Goal: Task Accomplishment & Management: Complete application form

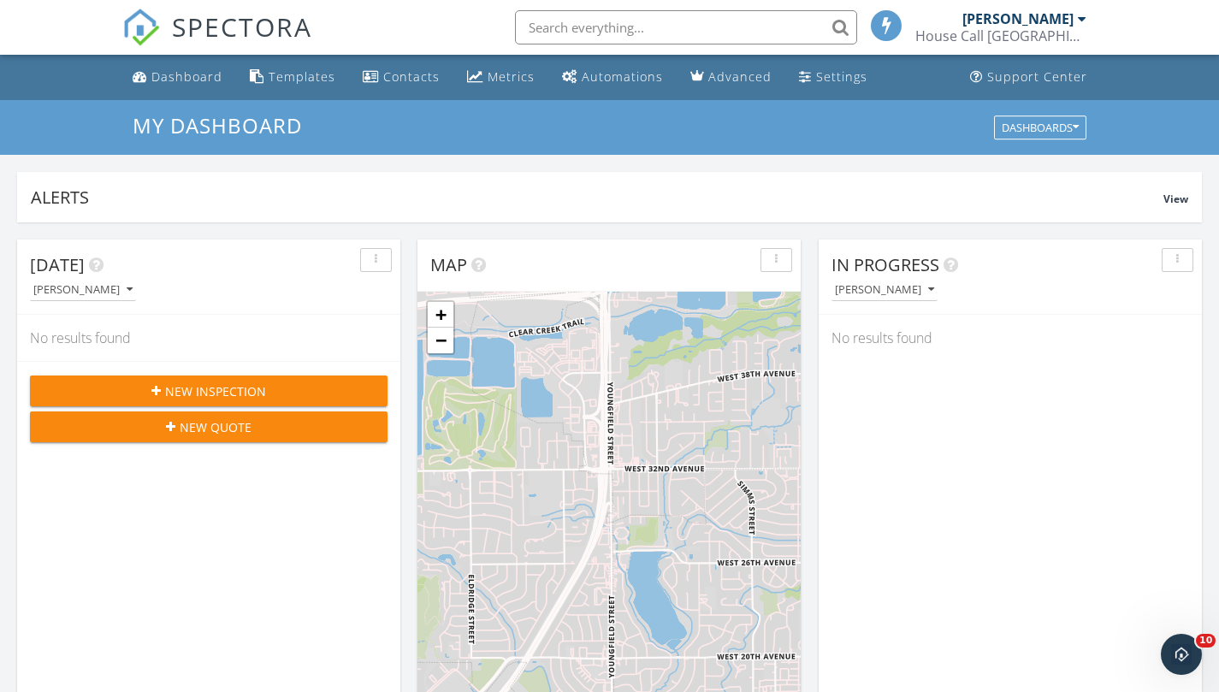
click at [203, 396] on span "New Inspection" at bounding box center [215, 392] width 101 height 18
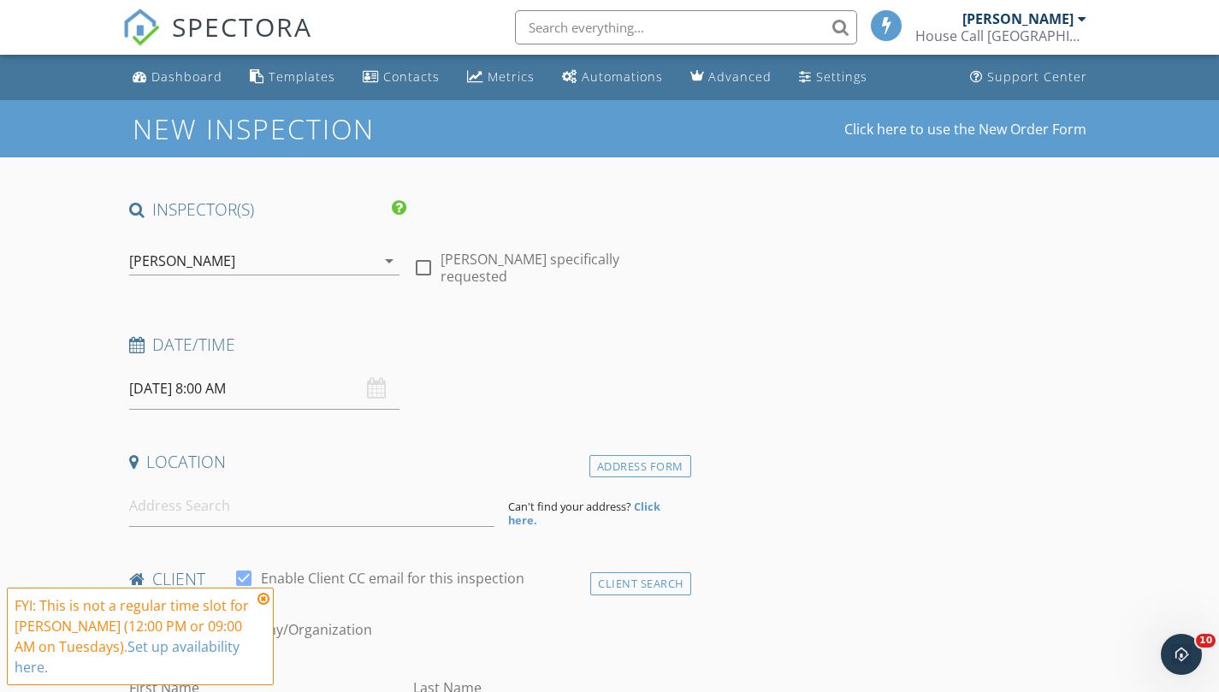
click at [381, 391] on div "09/30/2025 8:00 AM" at bounding box center [264, 389] width 271 height 42
click at [249, 391] on input "09/30/2025 8:00 AM" at bounding box center [264, 389] width 271 height 42
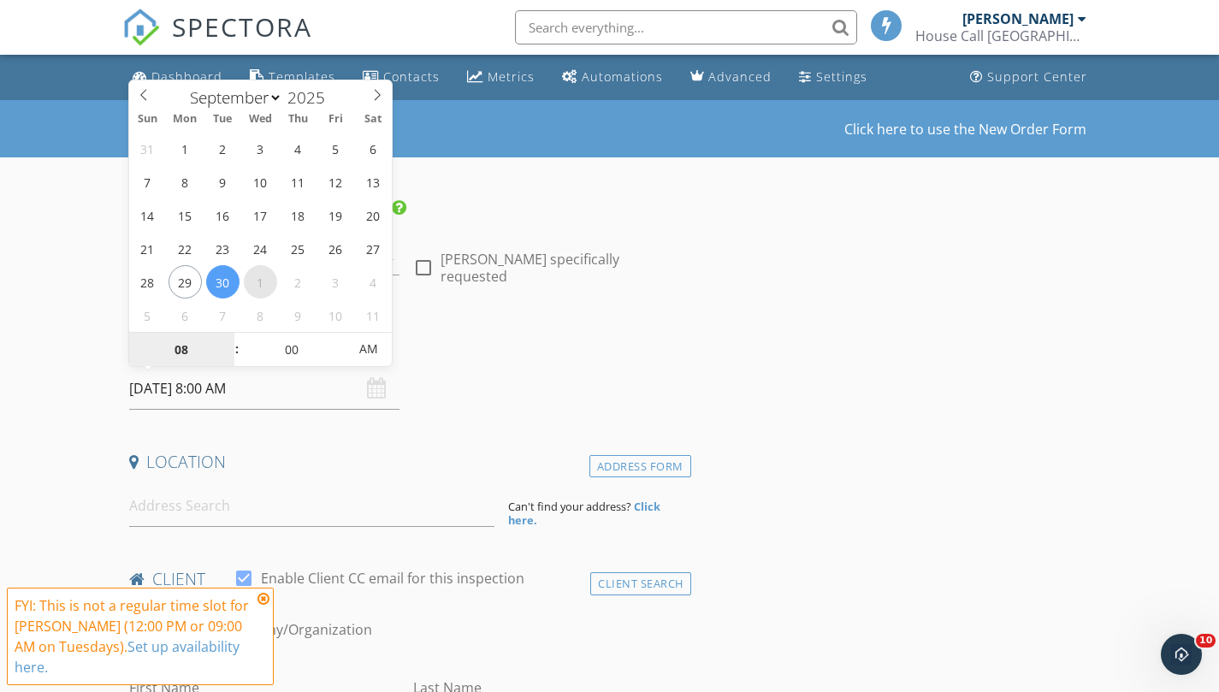
select select "9"
type input "10/01/2025 8:00 AM"
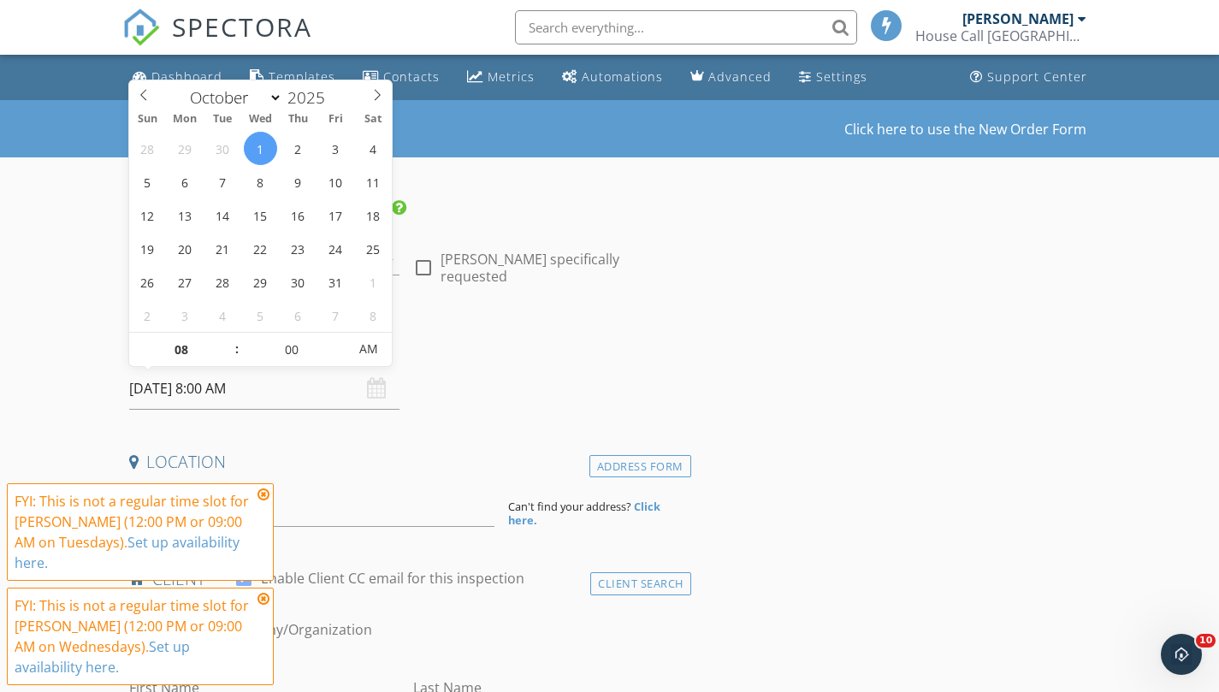
click at [261, 497] on icon at bounding box center [264, 495] width 12 height 14
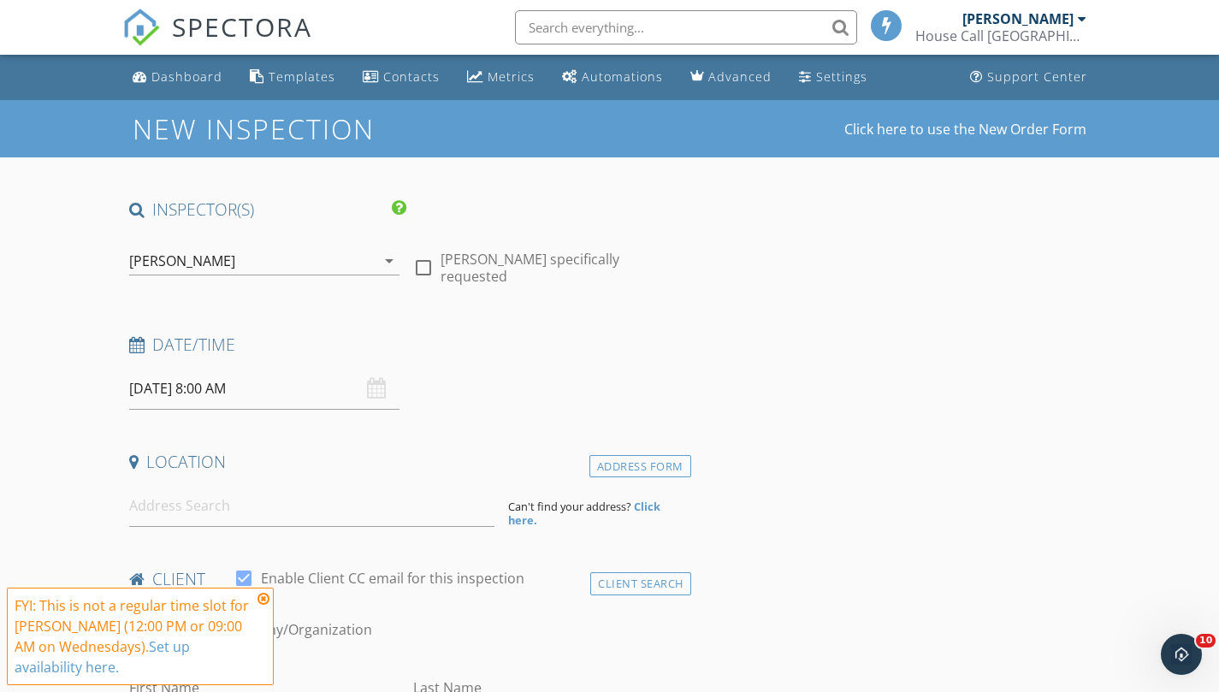
click at [264, 598] on icon at bounding box center [264, 599] width 12 height 14
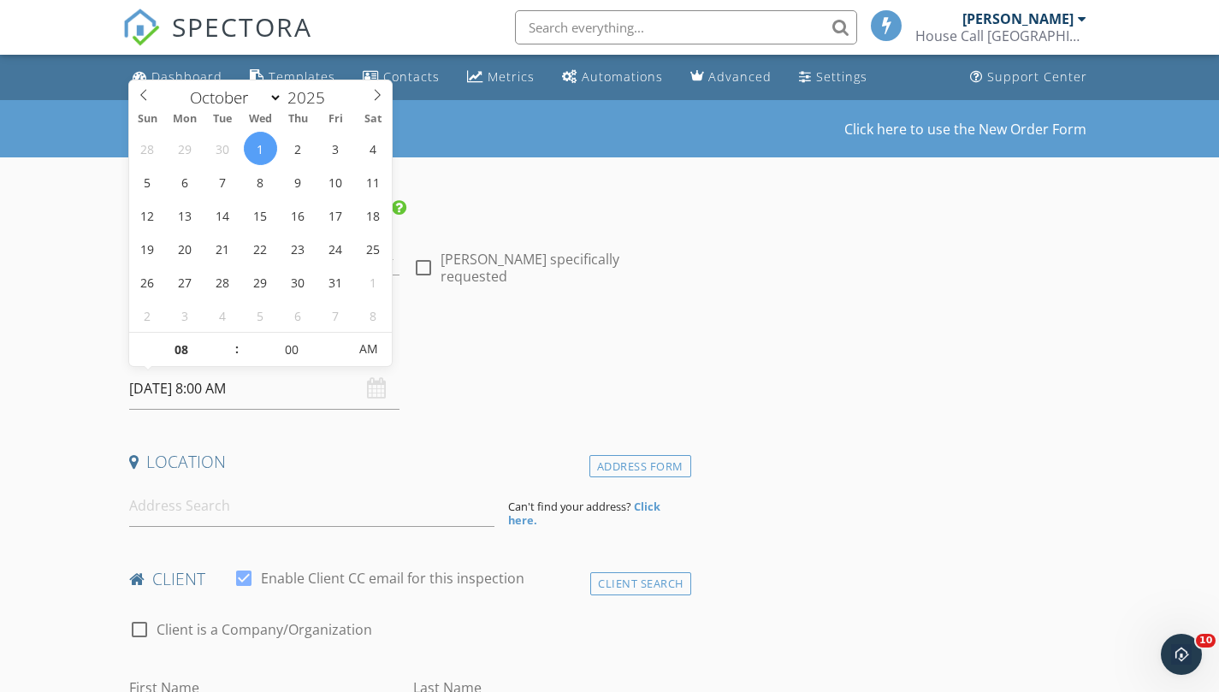
click at [389, 394] on input "10/01/2025 8:00 AM" at bounding box center [264, 389] width 271 height 42
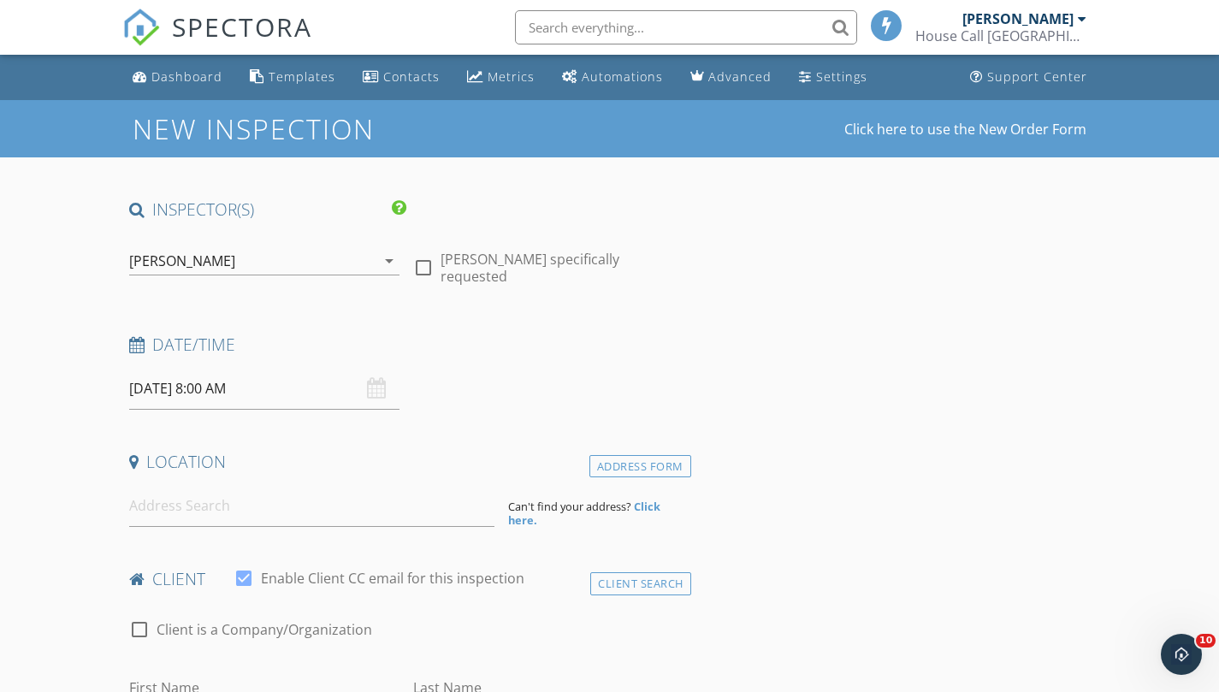
click at [376, 388] on div "10/01/2025 8:00 AM" at bounding box center [264, 389] width 271 height 42
click at [258, 399] on input "10/01/2025 8:00 AM" at bounding box center [264, 389] width 271 height 42
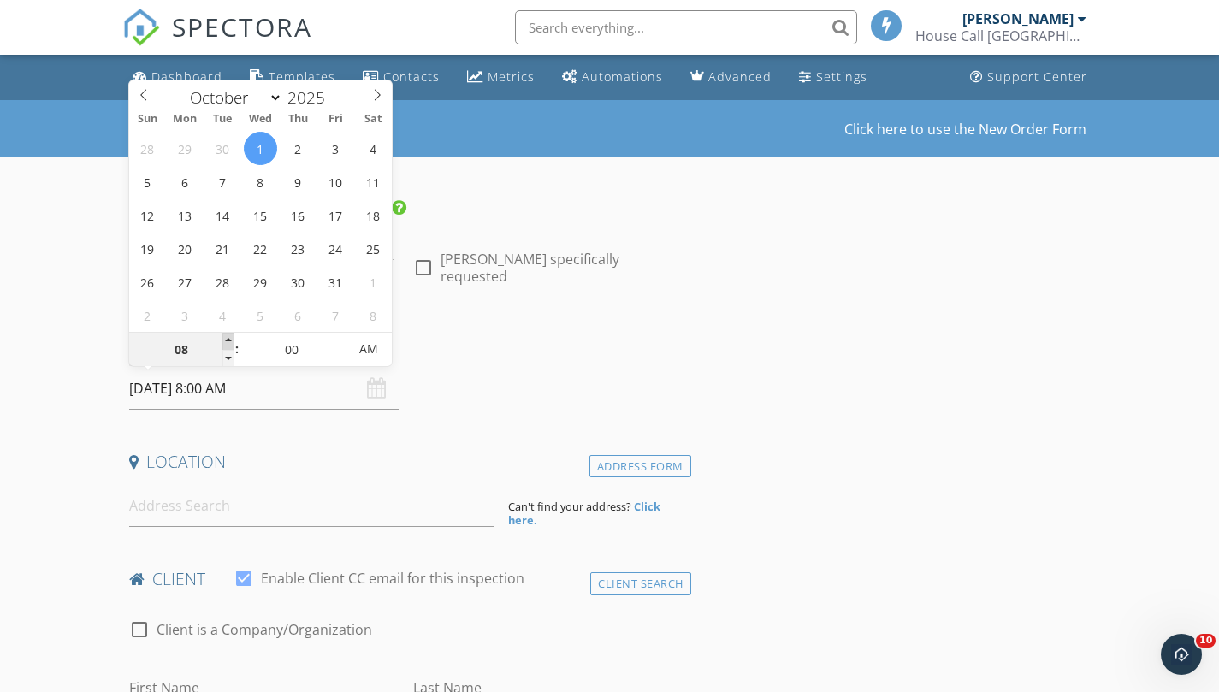
type input "09"
type input "10/01/2025 9:00 AM"
click at [231, 339] on span at bounding box center [229, 341] width 12 height 17
type input "10"
type input "10/01/2025 10:00 AM"
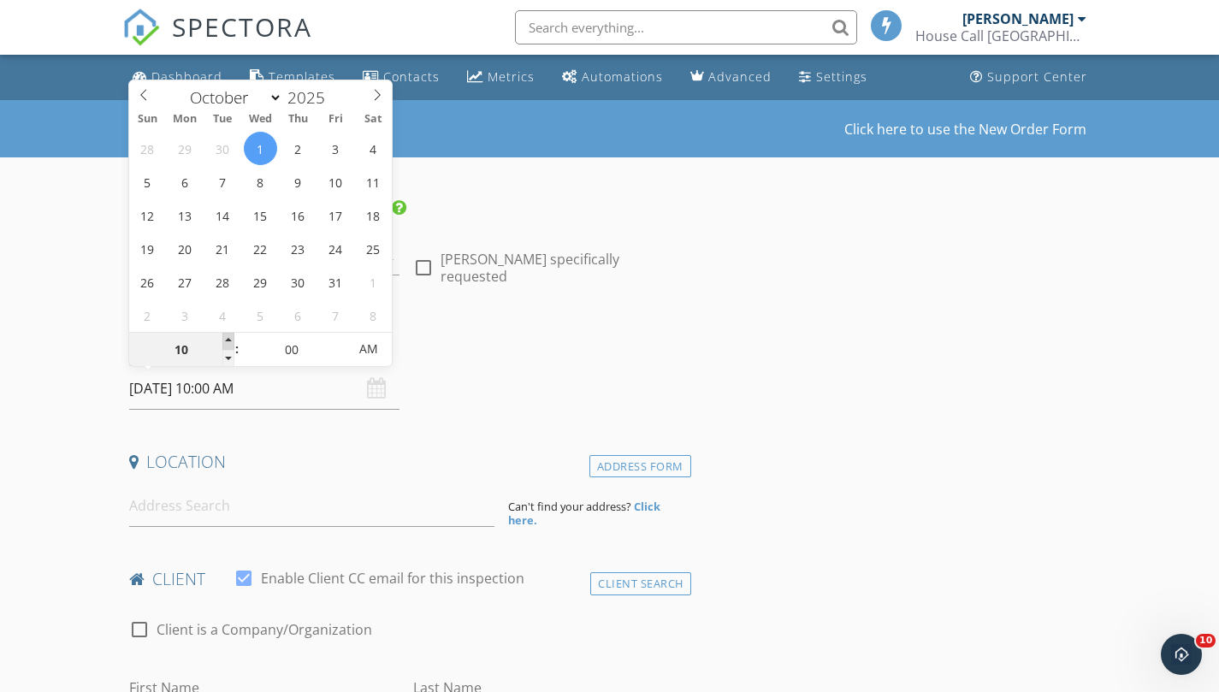
click at [231, 339] on span at bounding box center [229, 341] width 12 height 17
type input "11"
type input "10/01/2025 11:00 AM"
click at [231, 339] on span at bounding box center [229, 341] width 12 height 17
type input "12"
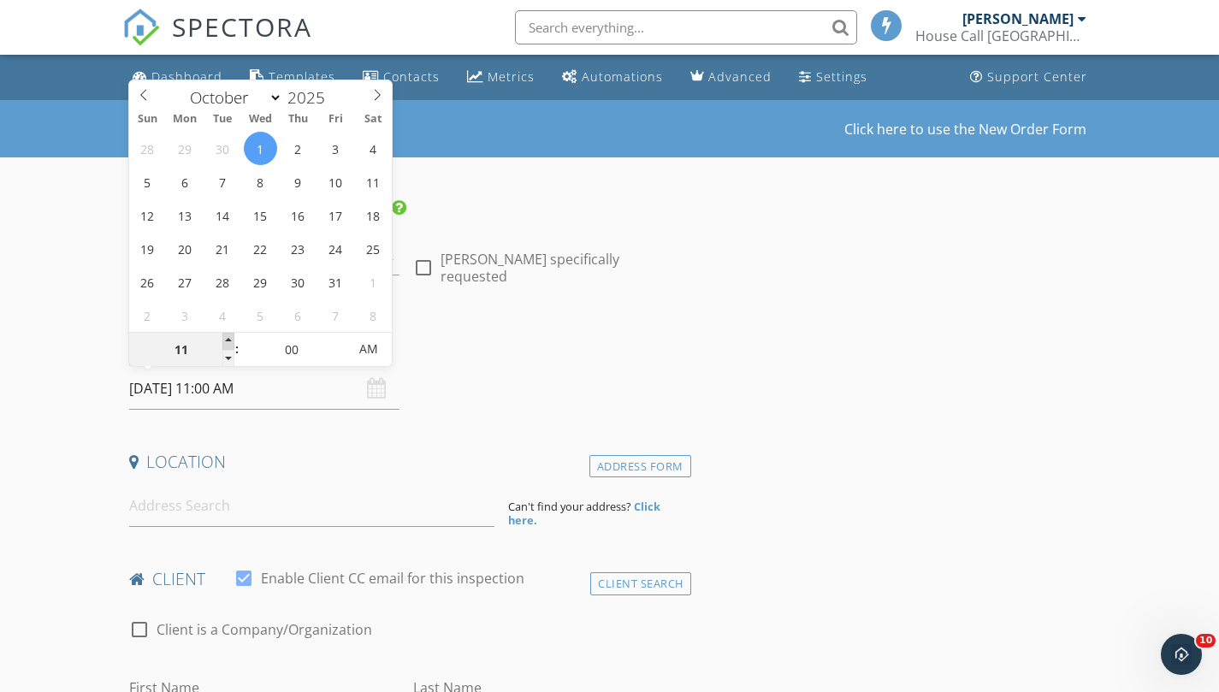
type input "10/01/2025 12:00 PM"
click at [231, 339] on span at bounding box center [229, 341] width 12 height 17
type input "01"
type input "10/01/2025 1:00 PM"
click at [231, 339] on span at bounding box center [229, 341] width 12 height 17
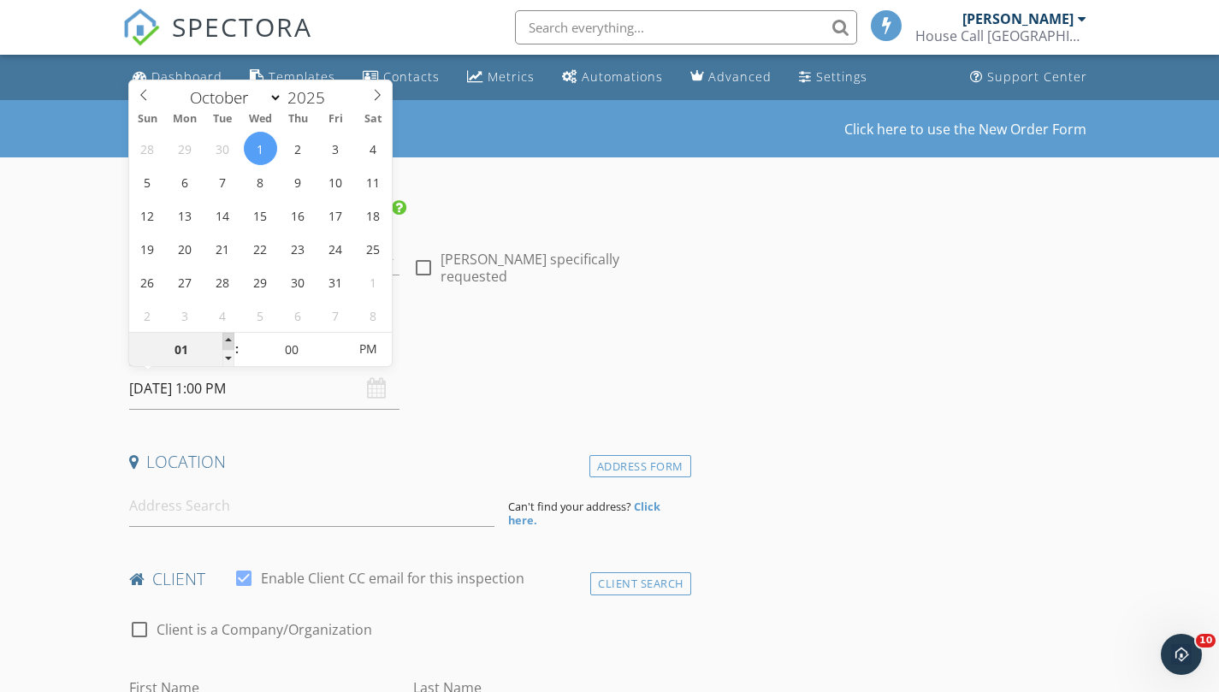
type input "02"
type input "10/01/2025 2:00 PM"
click at [231, 339] on span at bounding box center [229, 341] width 12 height 17
type input "03"
type input "10/01/2025 3:00 PM"
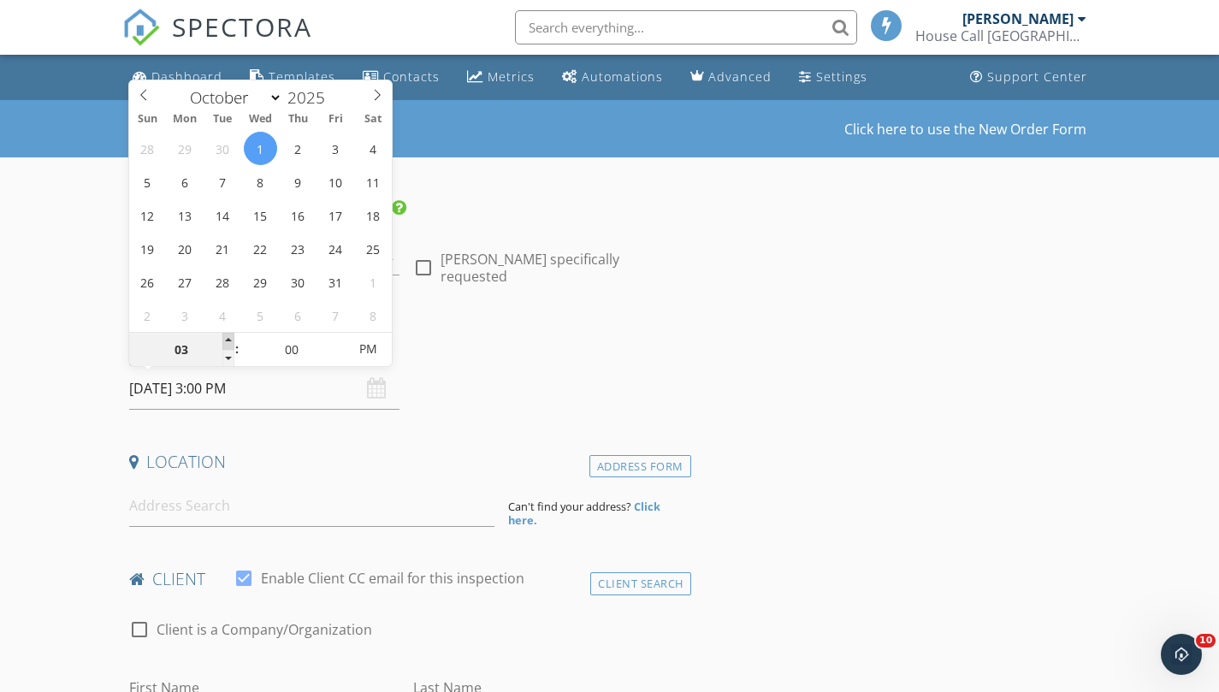
click at [231, 339] on span at bounding box center [229, 341] width 12 height 17
type input "04"
type input "10/01/2025 4:00 PM"
click at [231, 339] on span at bounding box center [229, 341] width 12 height 17
type input "03"
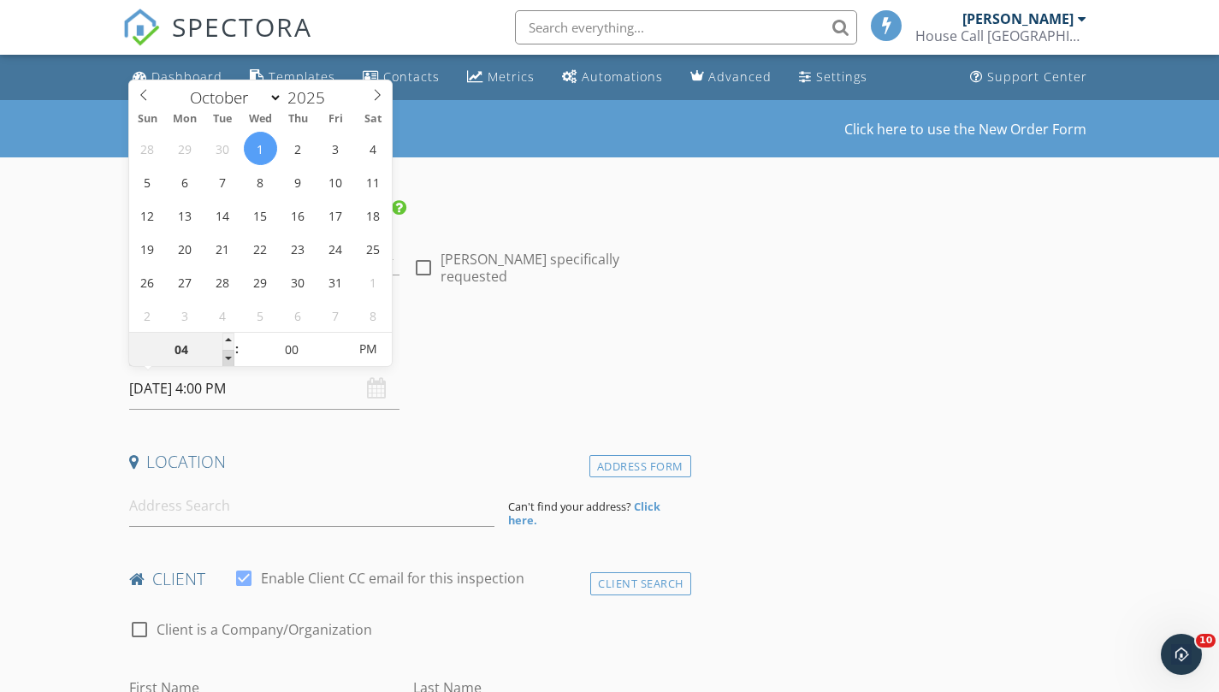
type input "10/01/2025 3:00 PM"
click at [228, 356] on span at bounding box center [229, 358] width 12 height 17
click at [294, 472] on h4 "Location" at bounding box center [406, 462] width 555 height 22
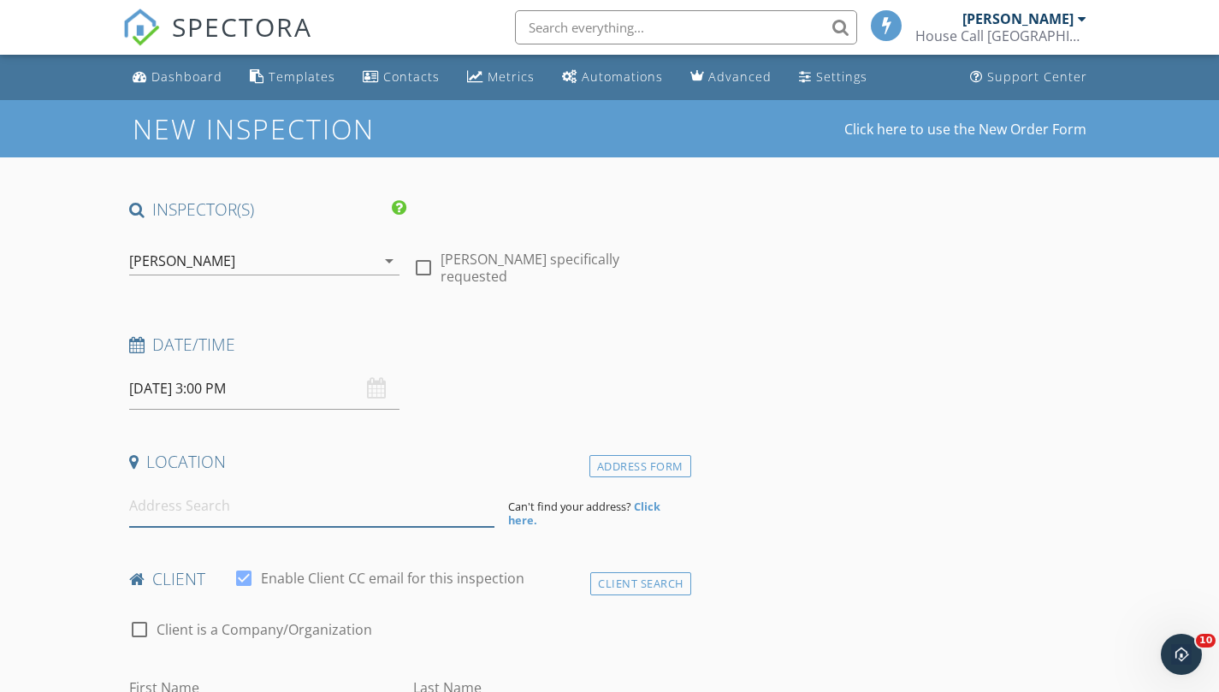
click at [210, 512] on input at bounding box center [311, 506] width 365 height 42
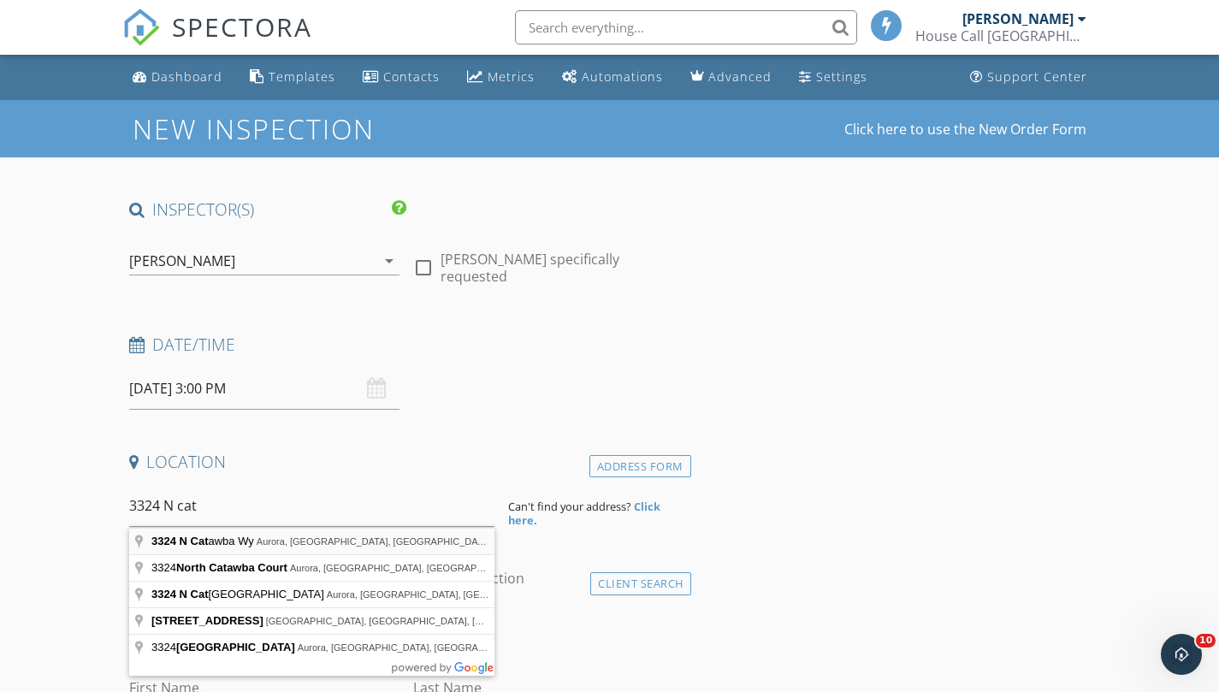
type input "3324 N Catawba Wy, Aurora, CO, USA"
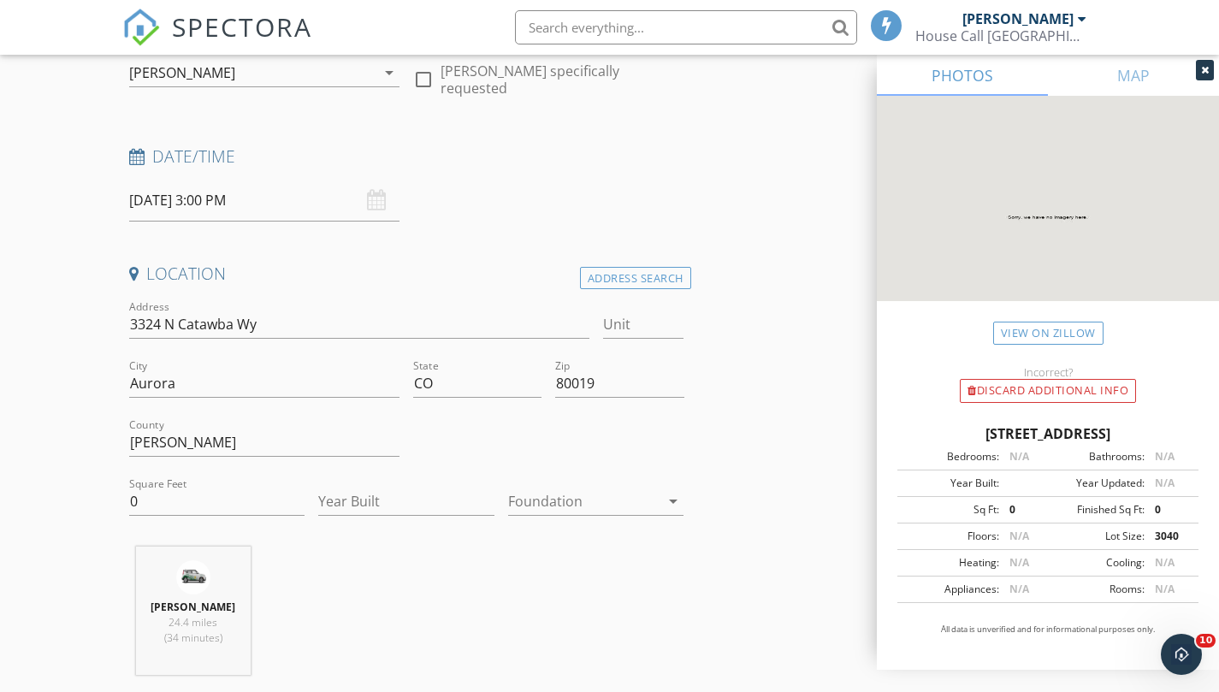
scroll to position [189, 0]
click at [141, 493] on input "0" at bounding box center [217, 501] width 176 height 28
click at [409, 489] on input "Year Built" at bounding box center [406, 501] width 176 height 28
type input "2025"
click at [223, 499] on input "Square Feet" at bounding box center [217, 501] width 176 height 28
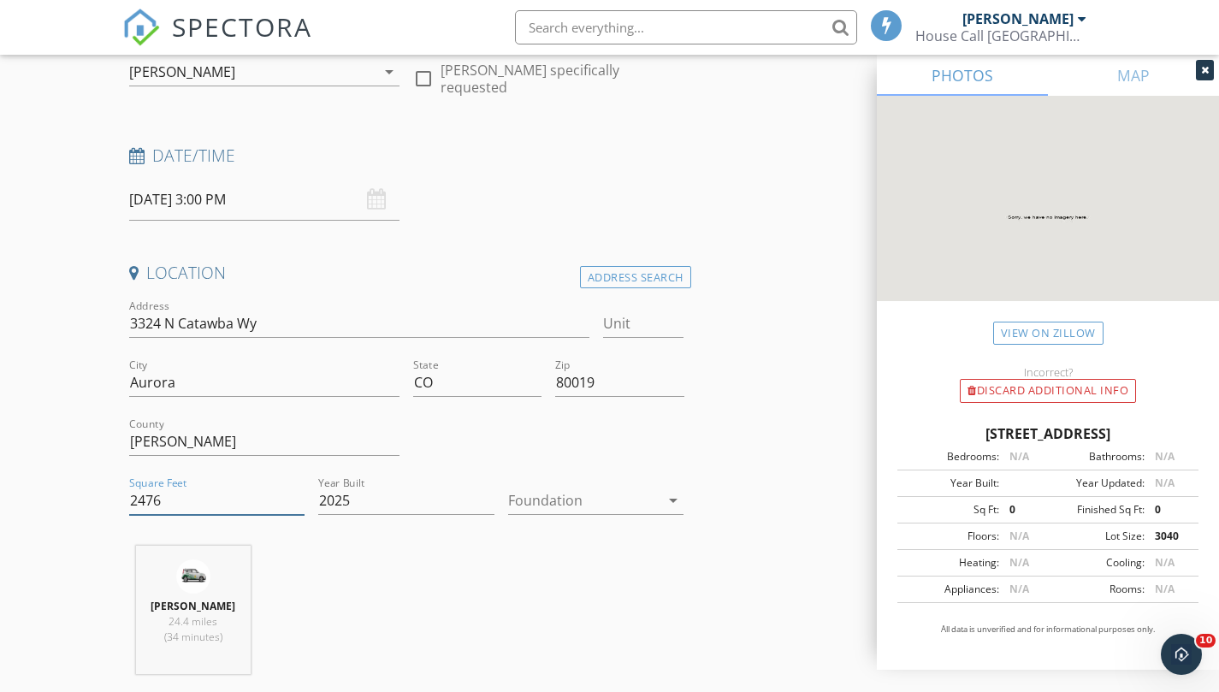
type input "2476"
click at [552, 495] on div at bounding box center [584, 500] width 152 height 27
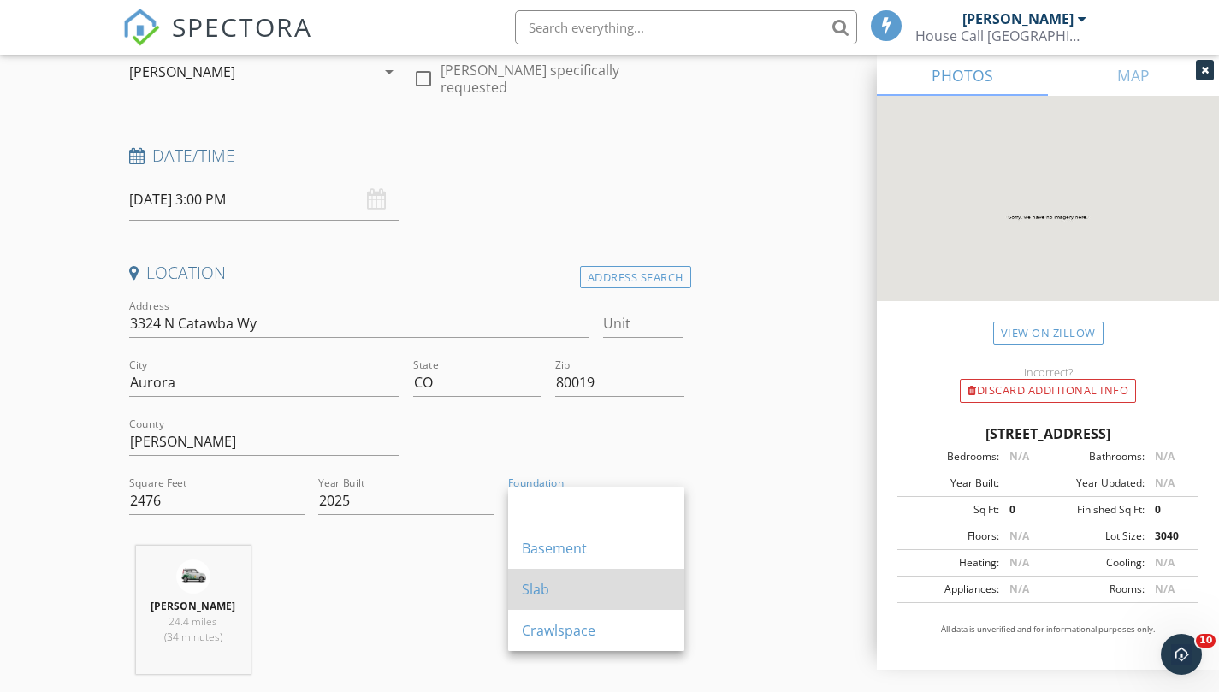
click at [563, 594] on div "Slab" at bounding box center [596, 589] width 149 height 21
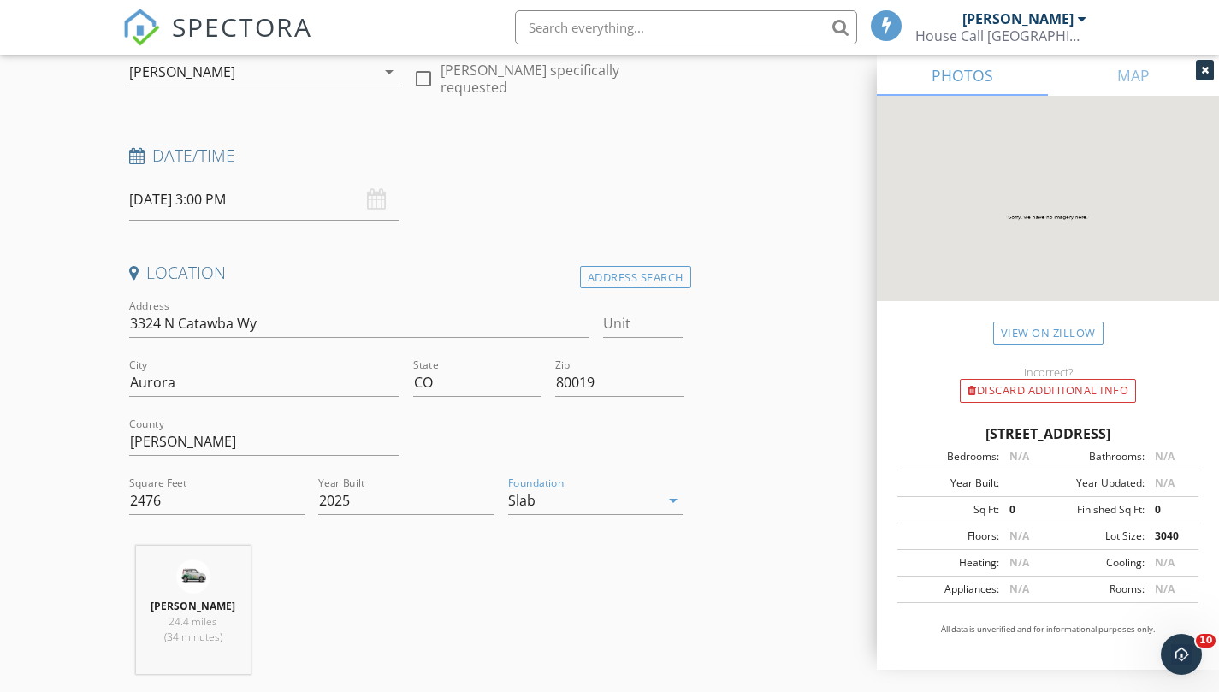
click at [563, 594] on div "Christina Carusone 24.4 miles (34 minutes)" at bounding box center [406, 617] width 569 height 142
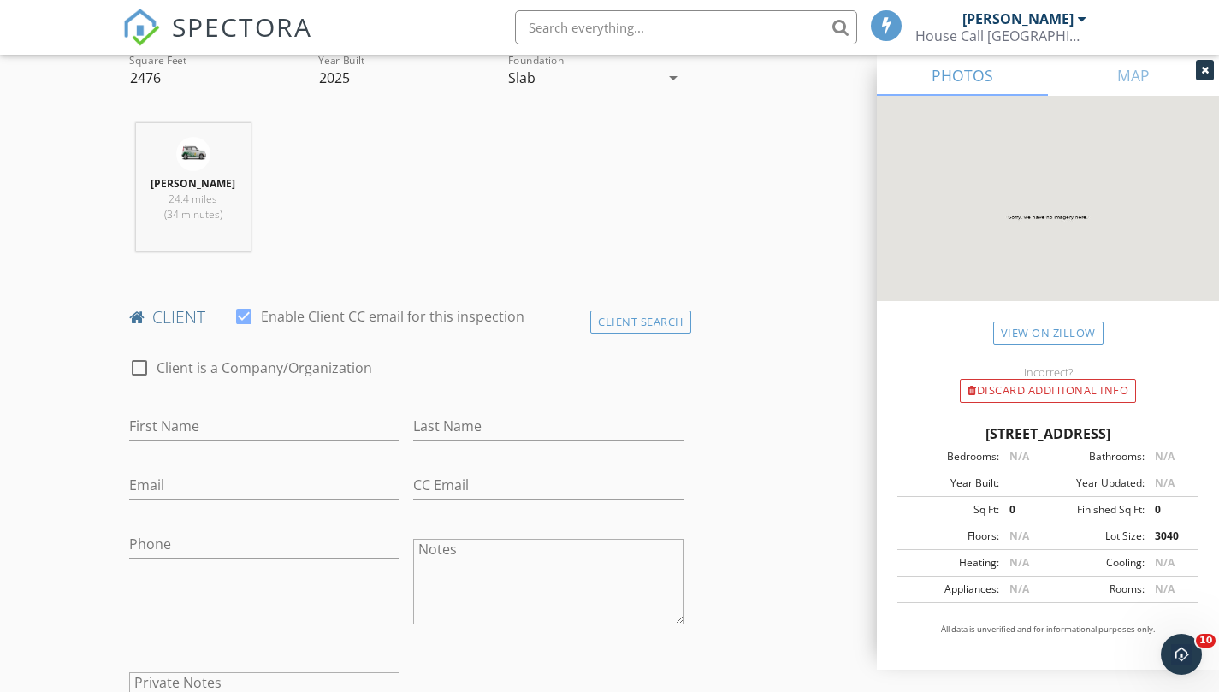
scroll to position [629, 0]
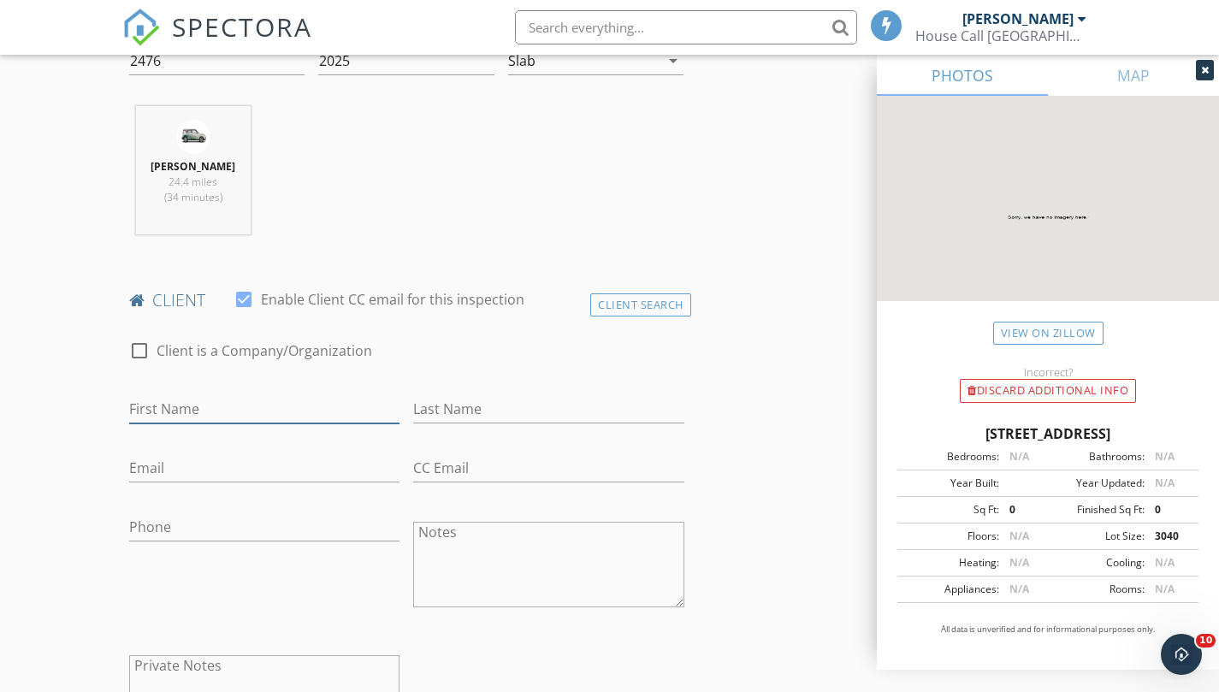
click at [177, 413] on input "First Name" at bounding box center [264, 409] width 271 height 28
type input "j"
type input "Jacob"
type input "Abramson"
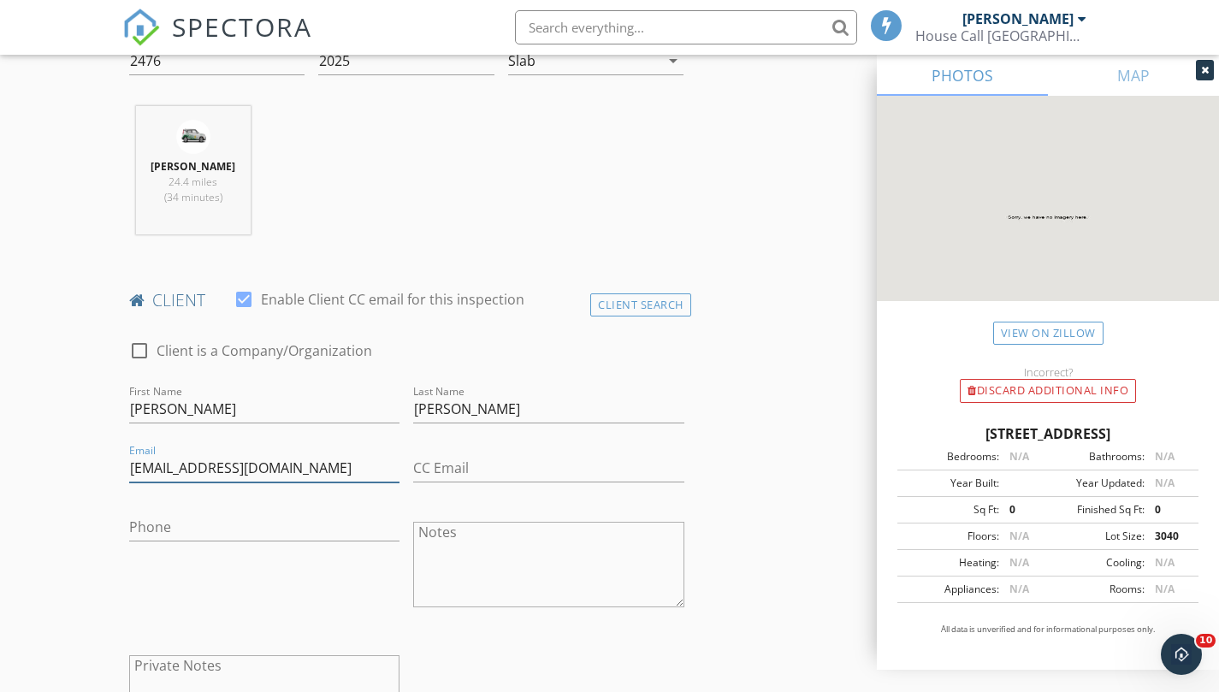
type input "jabramson4598@gmail.com"
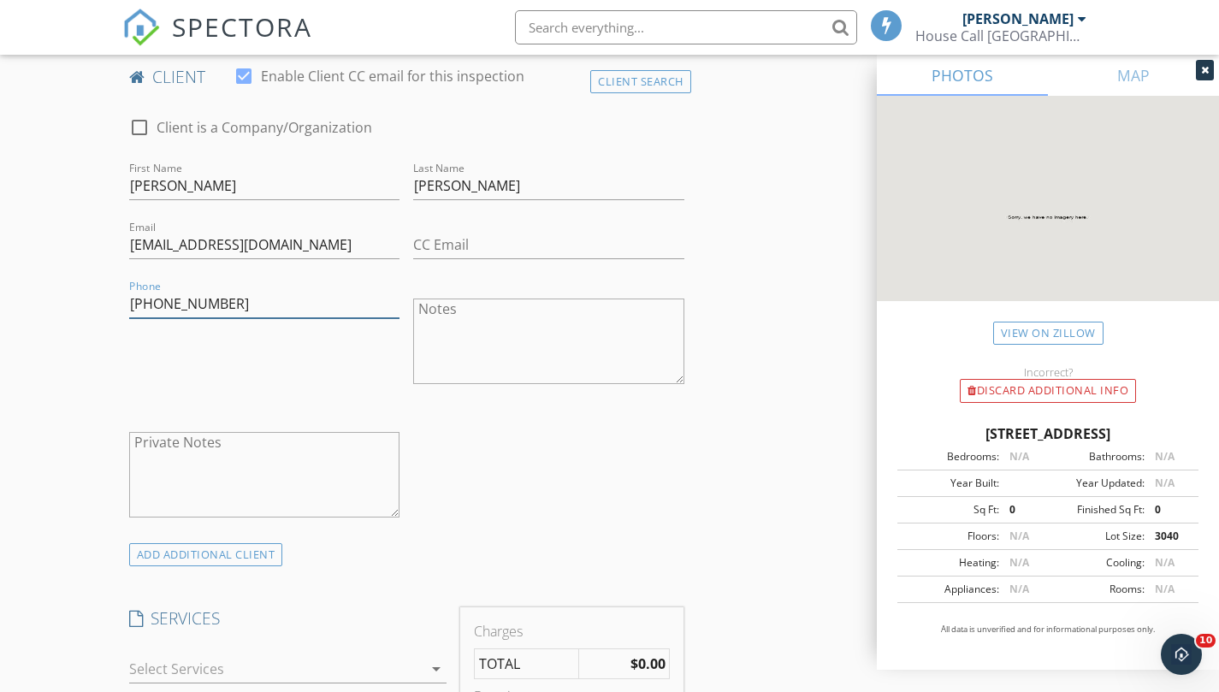
scroll to position [853, 0]
type input "845-665-1317"
click at [469, 341] on textarea "Notes" at bounding box center [548, 341] width 271 height 86
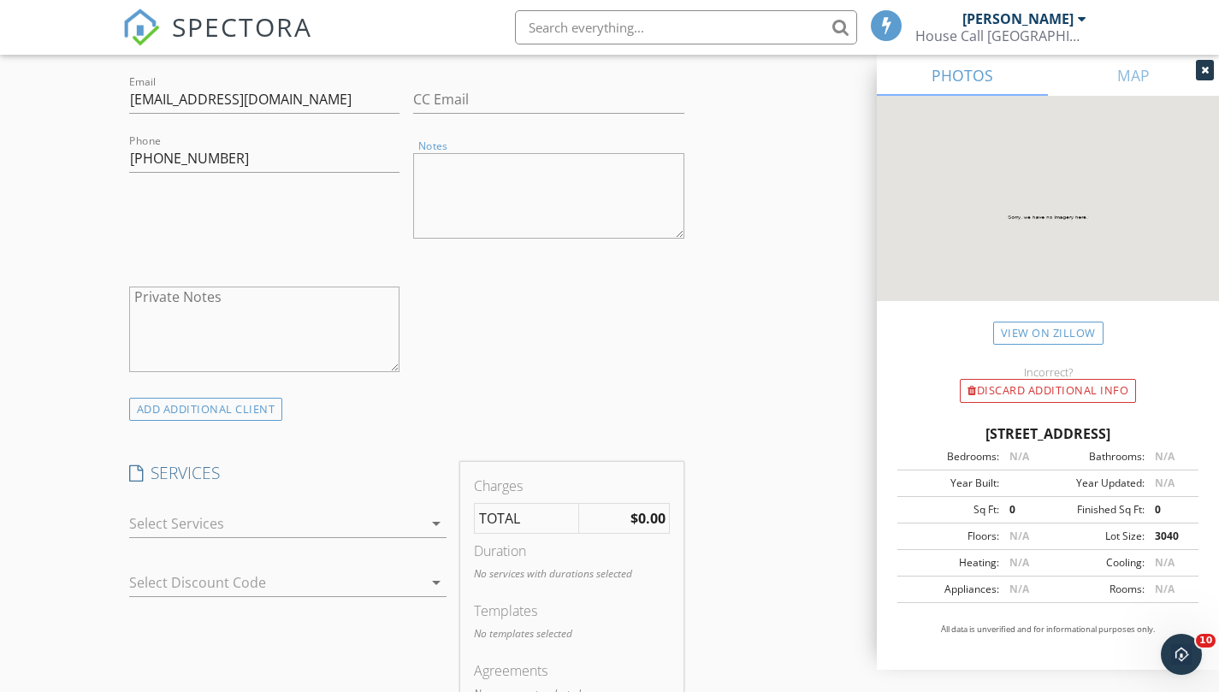
scroll to position [994, 0]
type textarea "c"
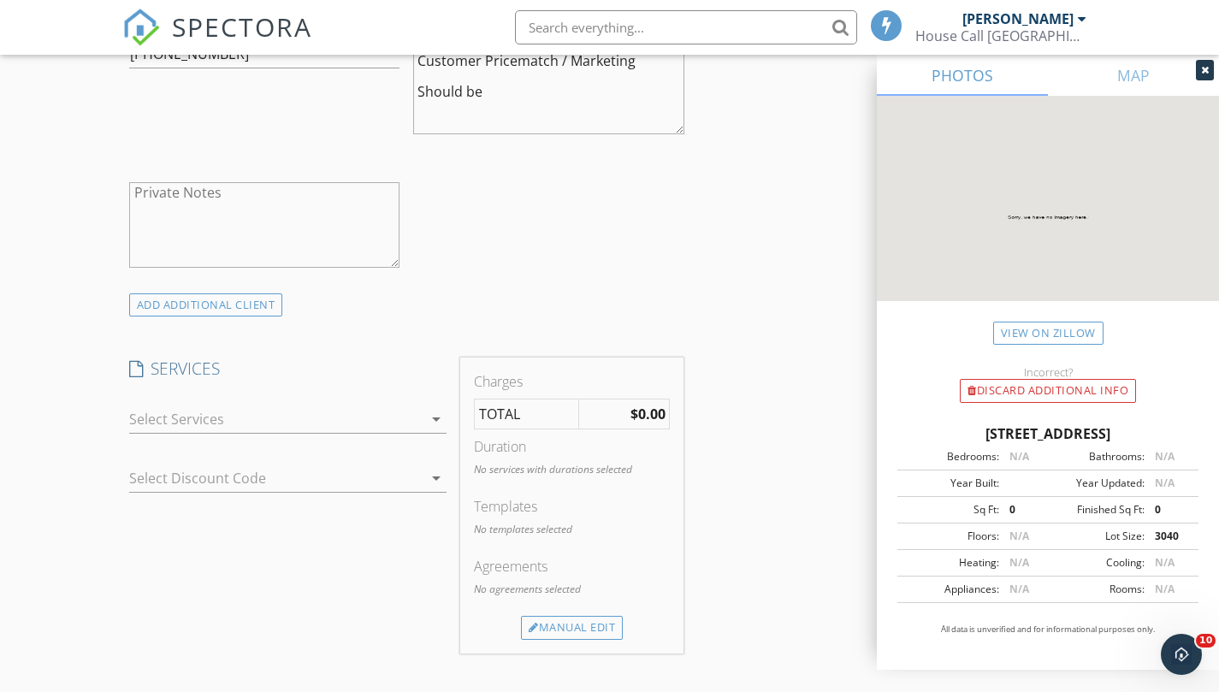
scroll to position [1113, 0]
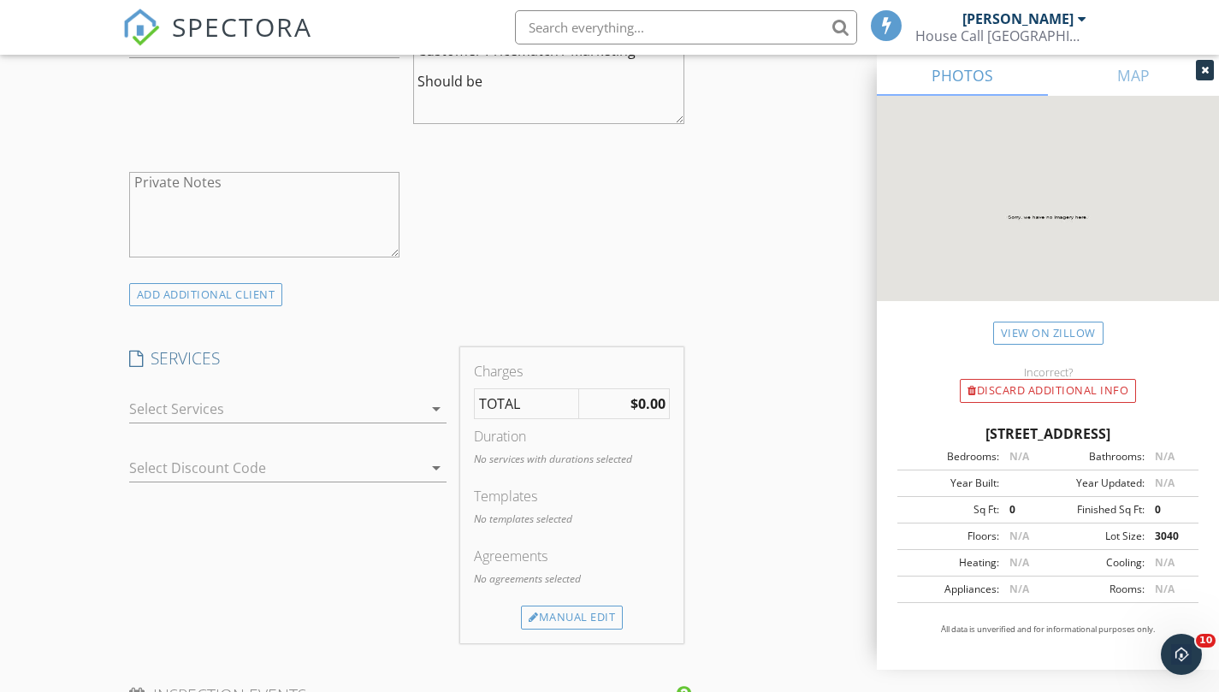
type textarea "Customer Pricematch / Marketing Should be"
click at [416, 417] on div at bounding box center [276, 408] width 294 height 27
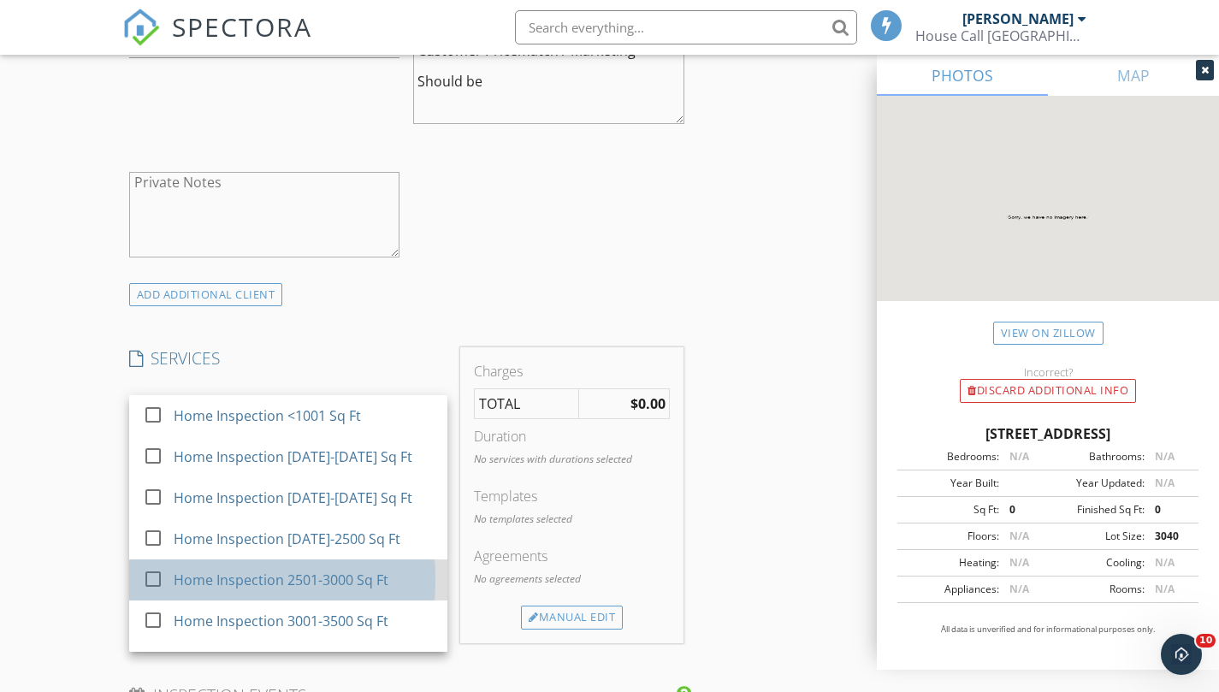
click at [287, 590] on div "Home Inspection 2501-3000 Sq Ft" at bounding box center [281, 580] width 215 height 21
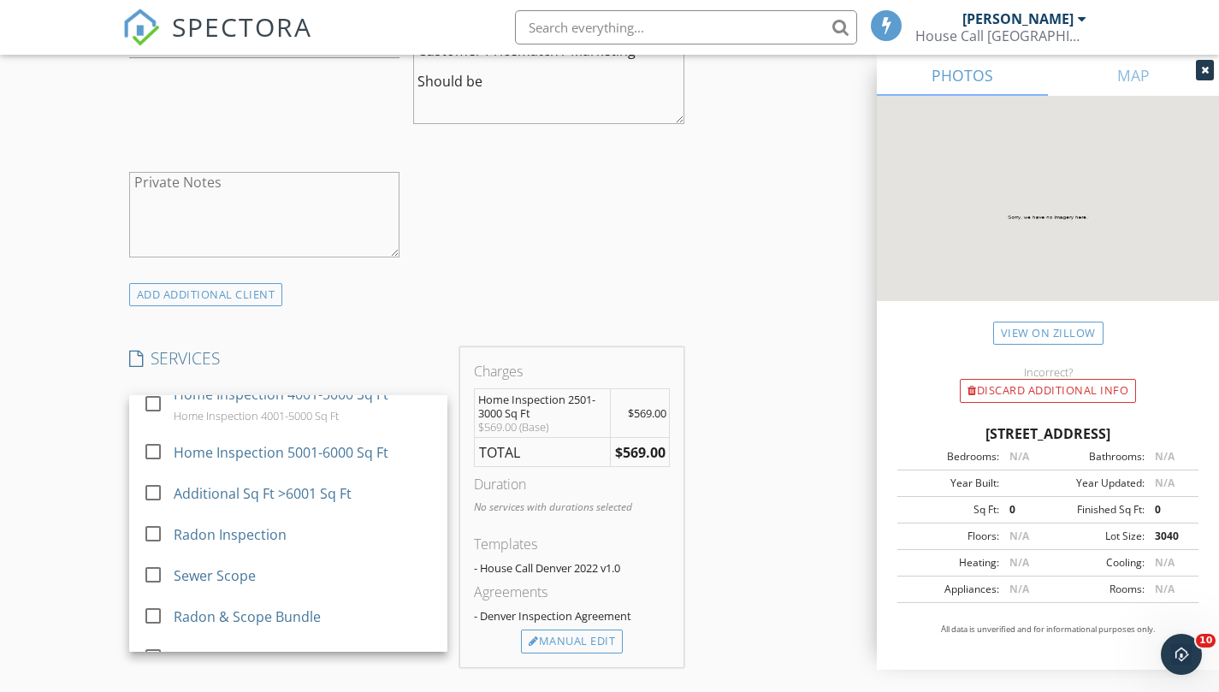
scroll to position [307, 0]
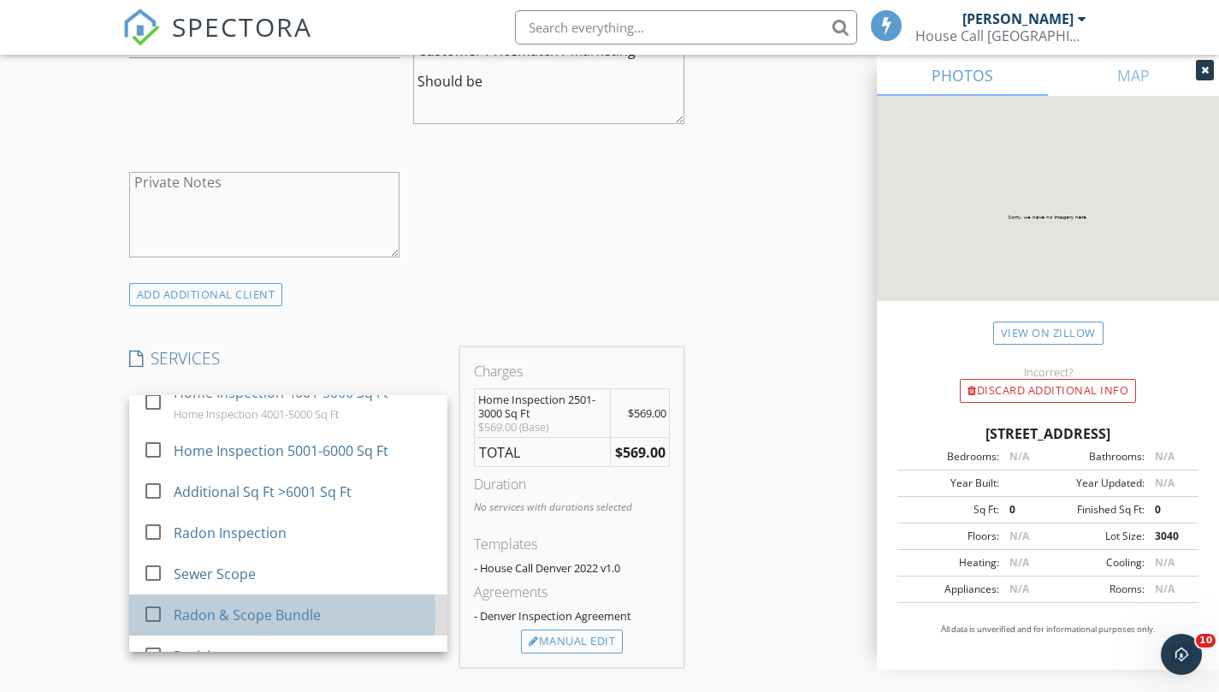
click at [168, 623] on div "check_box_outline_blank" at bounding box center [156, 614] width 27 height 21
checkbox input "true"
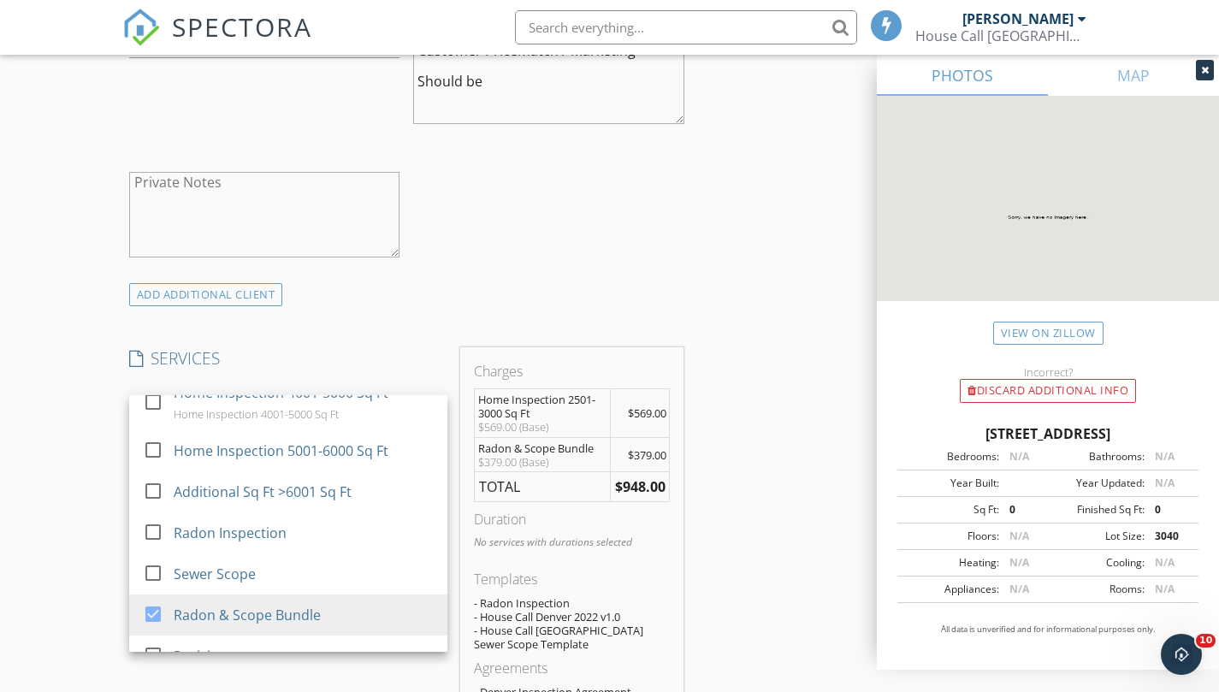
click at [493, 104] on textarea "Customer Pricematch / Marketing Should be" at bounding box center [548, 82] width 271 height 86
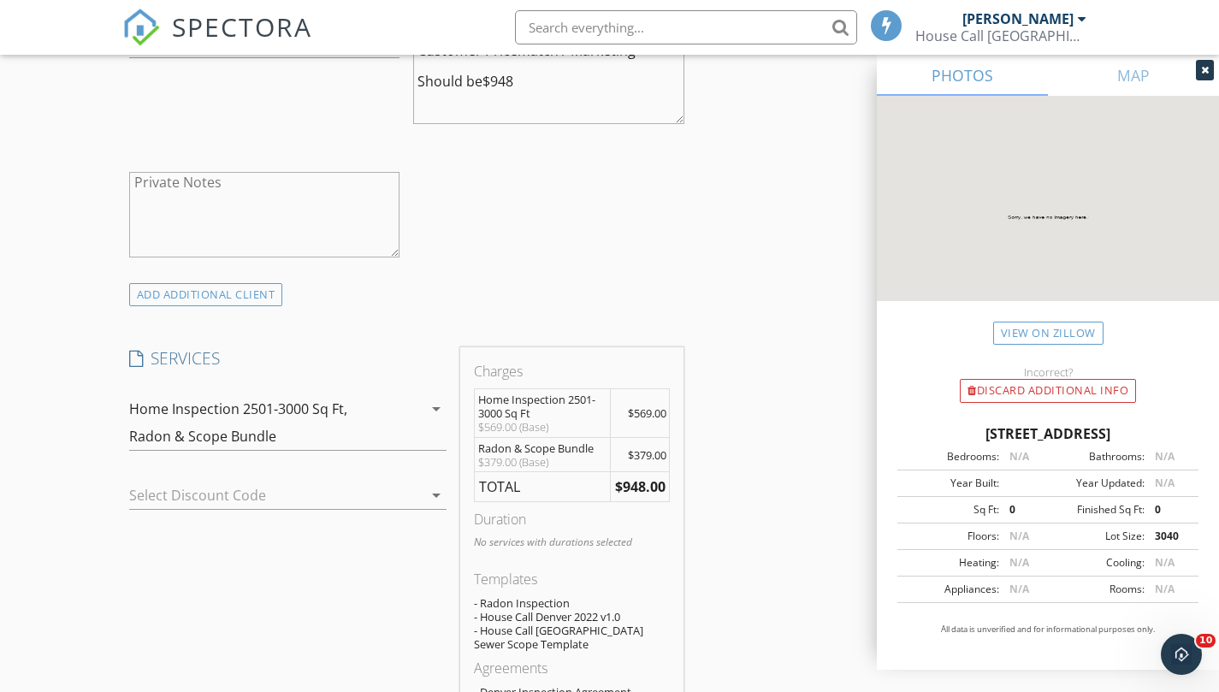
click at [481, 92] on textarea "Customer Pricematch / Marketing Should be$948" at bounding box center [548, 82] width 271 height 86
click at [434, 419] on icon "arrow_drop_down" at bounding box center [436, 409] width 21 height 21
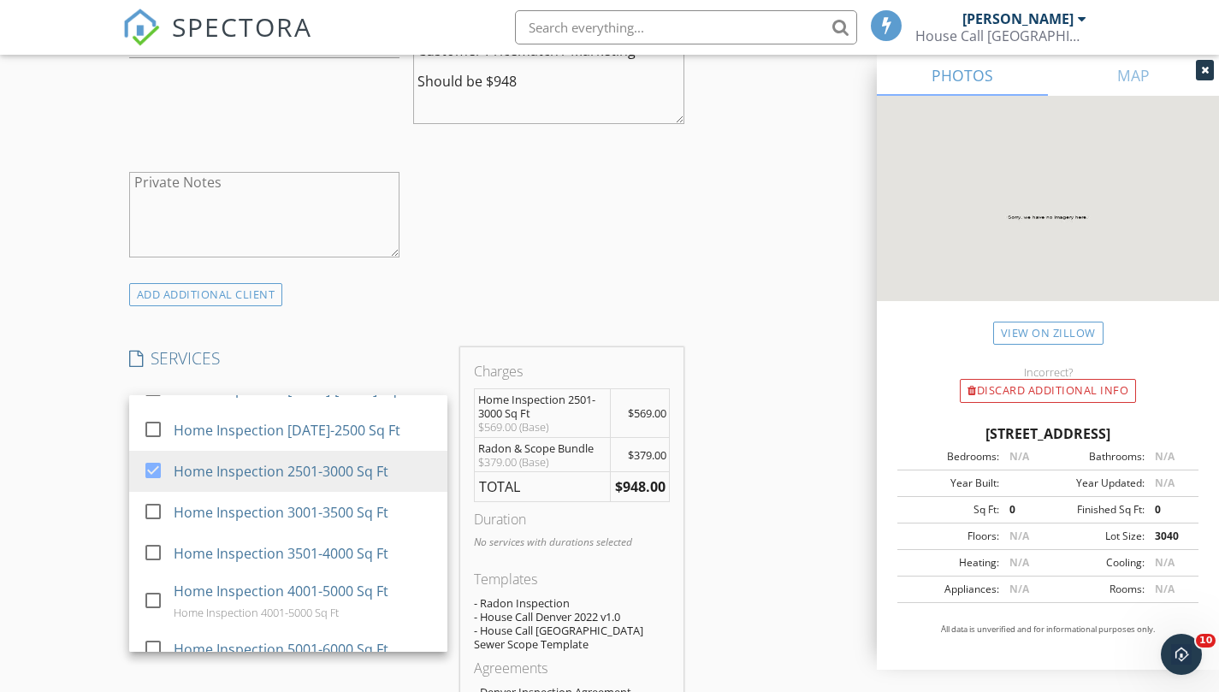
scroll to position [116, 0]
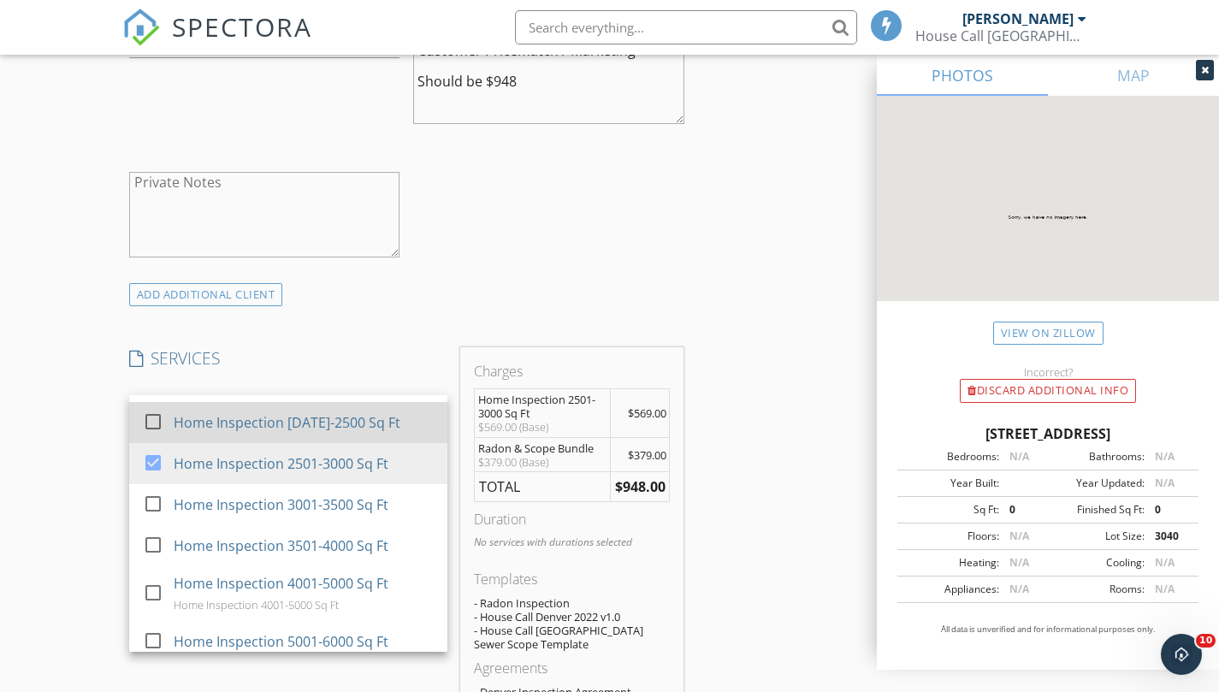
click at [152, 436] on div at bounding box center [153, 421] width 29 height 29
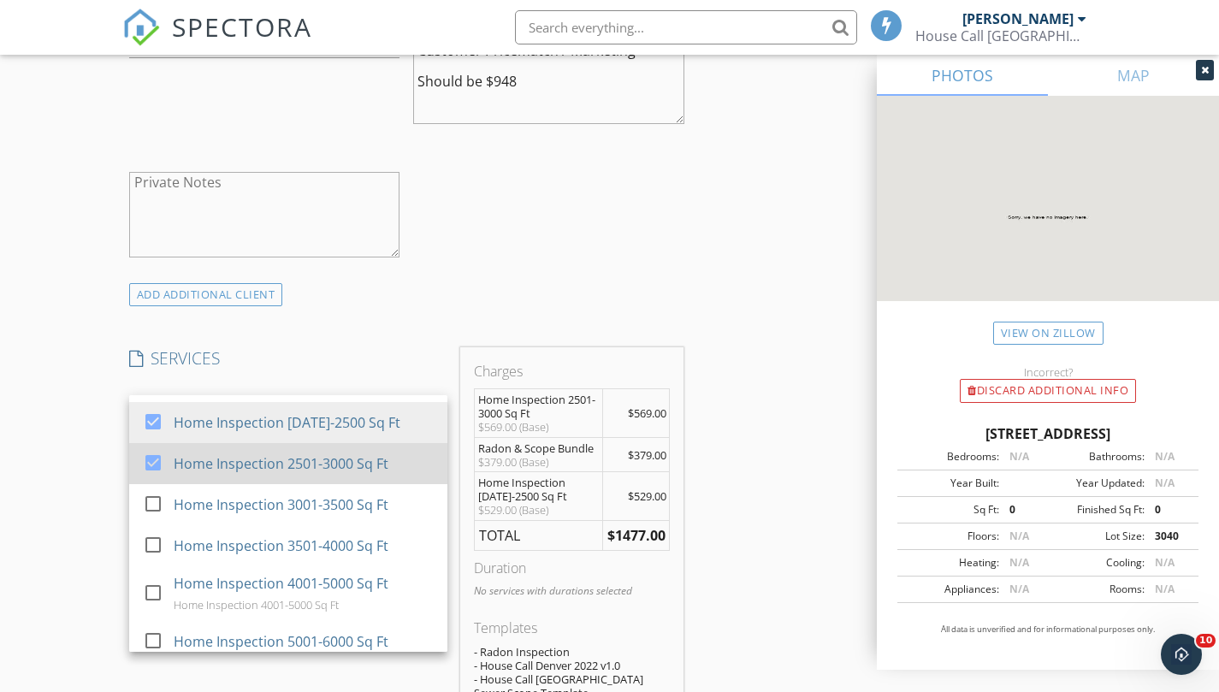
click at [153, 478] on div at bounding box center [153, 462] width 29 height 29
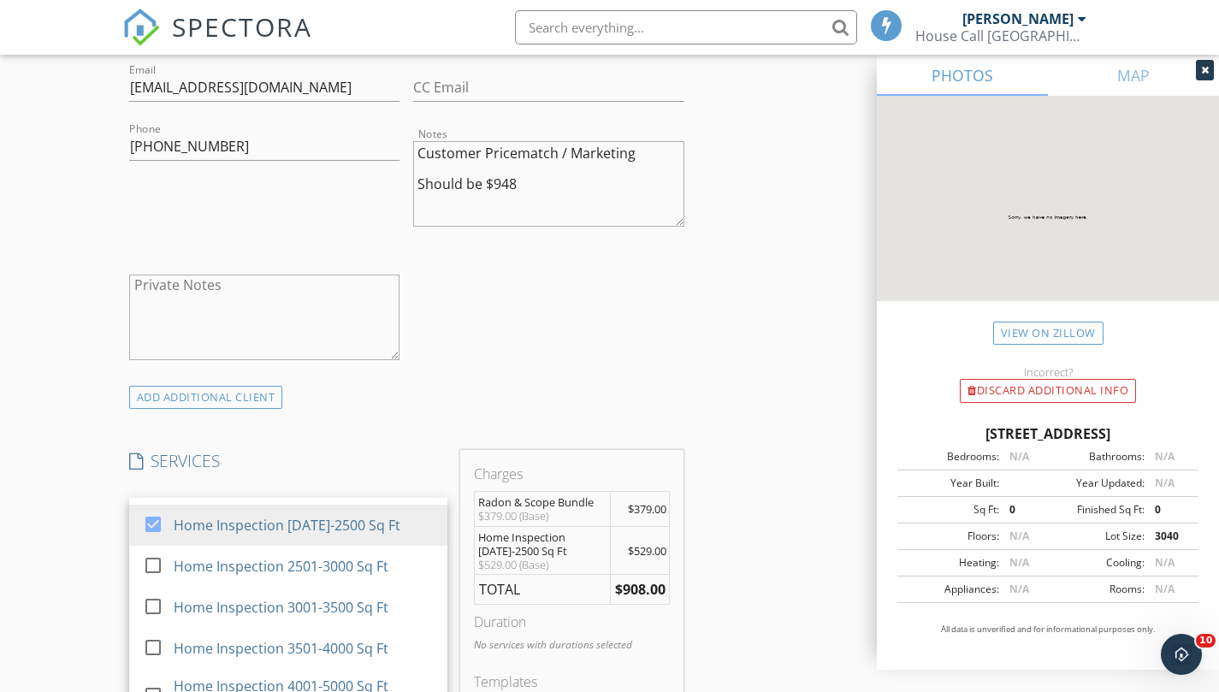
scroll to position [1008, 0]
drag, startPoint x: 519, startPoint y: 210, endPoint x: 503, endPoint y: 210, distance: 16.3
click at [503, 210] on textarea "Customer Pricematch / Marketing Should be $948" at bounding box center [548, 186] width 271 height 86
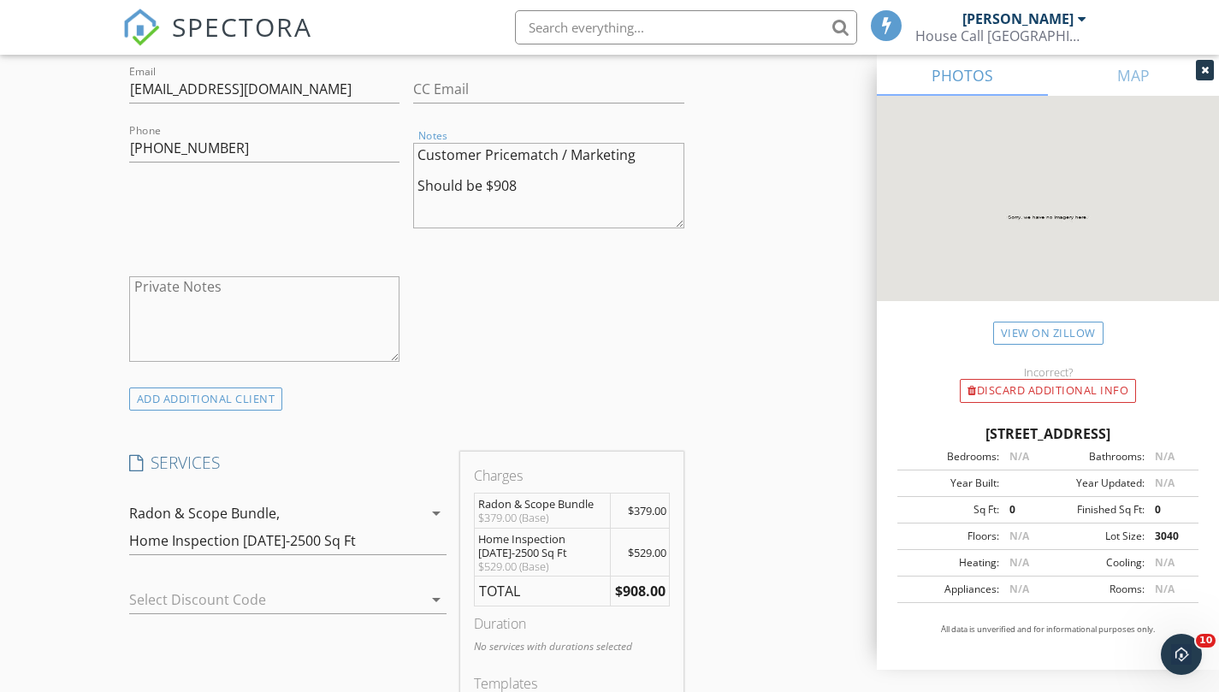
click at [530, 329] on div "check_box_outline_blank Client is a Company/Organization First Name Jacob Last …" at bounding box center [406, 165] width 569 height 443
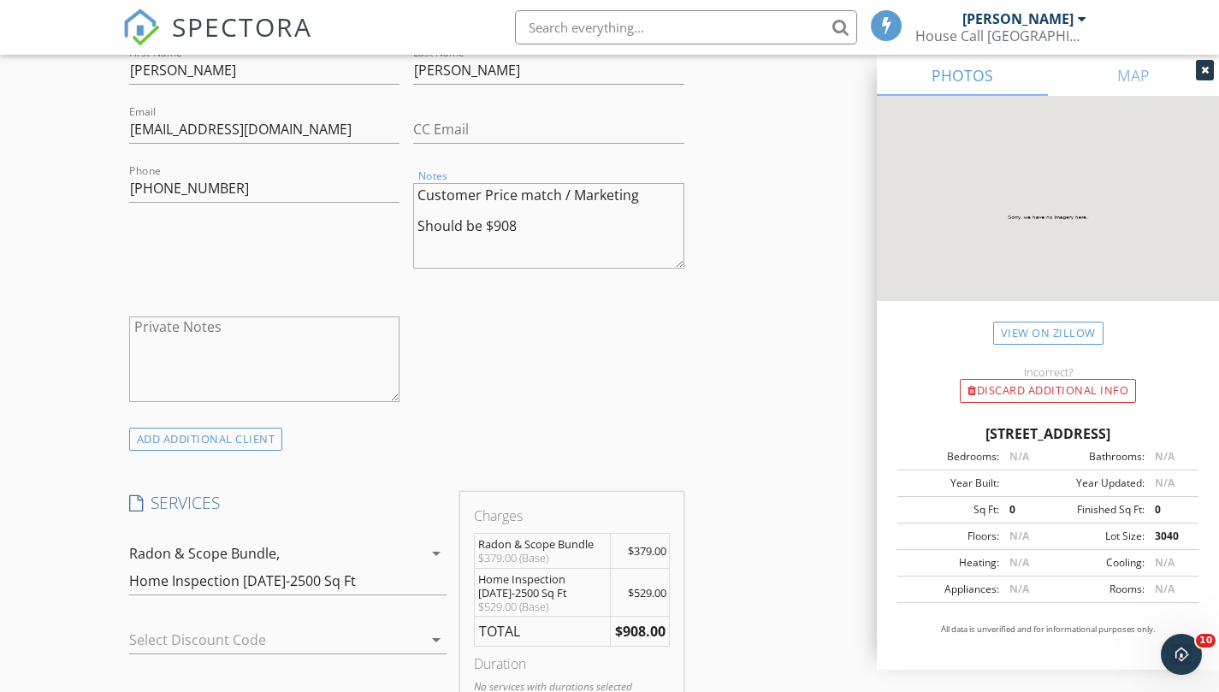
scroll to position [967, 0]
drag, startPoint x: 483, startPoint y: 246, endPoint x: 350, endPoint y: 248, distance: 132.7
click at [350, 248] on div "check_box_outline_blank Client is a Company/Organization First Name Jacob Last …" at bounding box center [406, 206] width 569 height 443
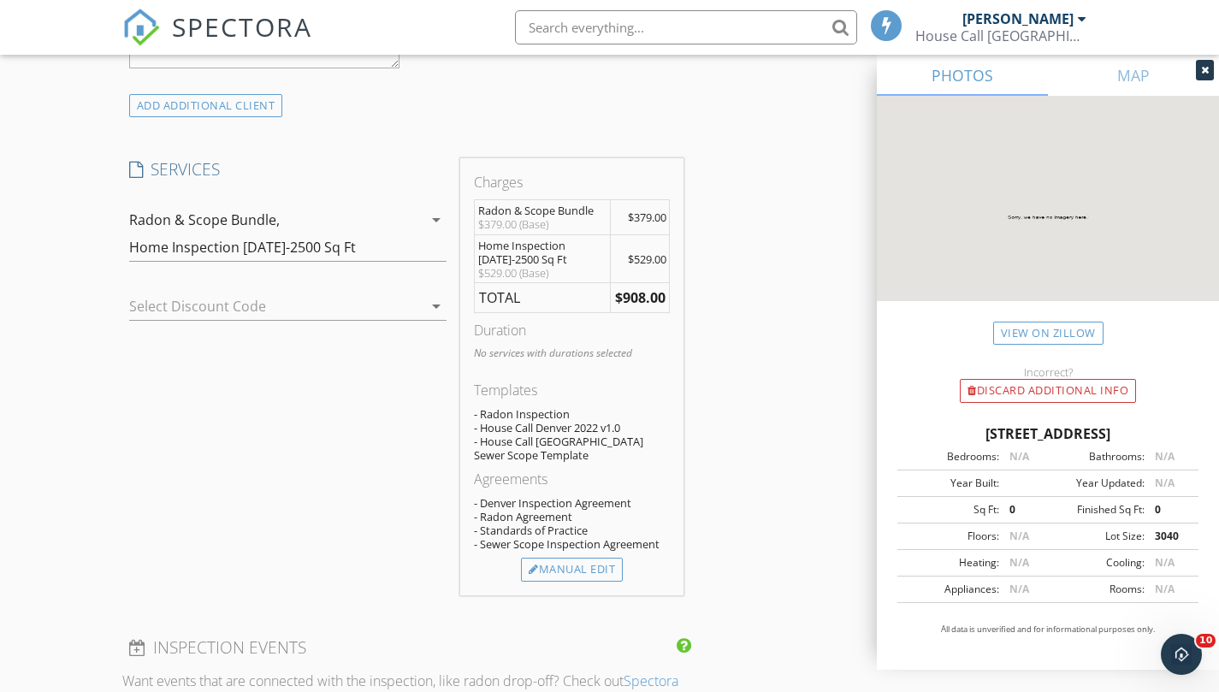
scroll to position [1302, 0]
type textarea "Customer Price match / Marketing Reg Price: $908"
click at [430, 316] on icon "arrow_drop_down" at bounding box center [436, 305] width 21 height 21
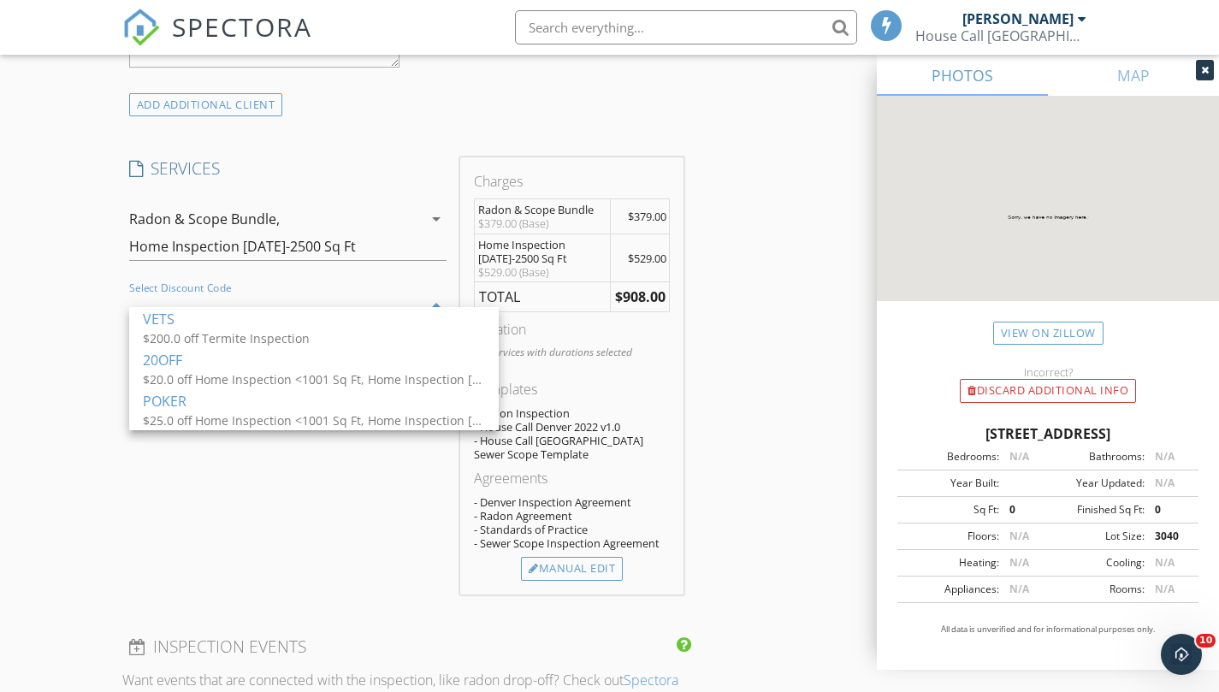
click at [360, 587] on div "SERVICES check_box_outline_blank Home Inspection <1001 Sq Ft check_box_outline_…" at bounding box center [288, 375] width 332 height 437
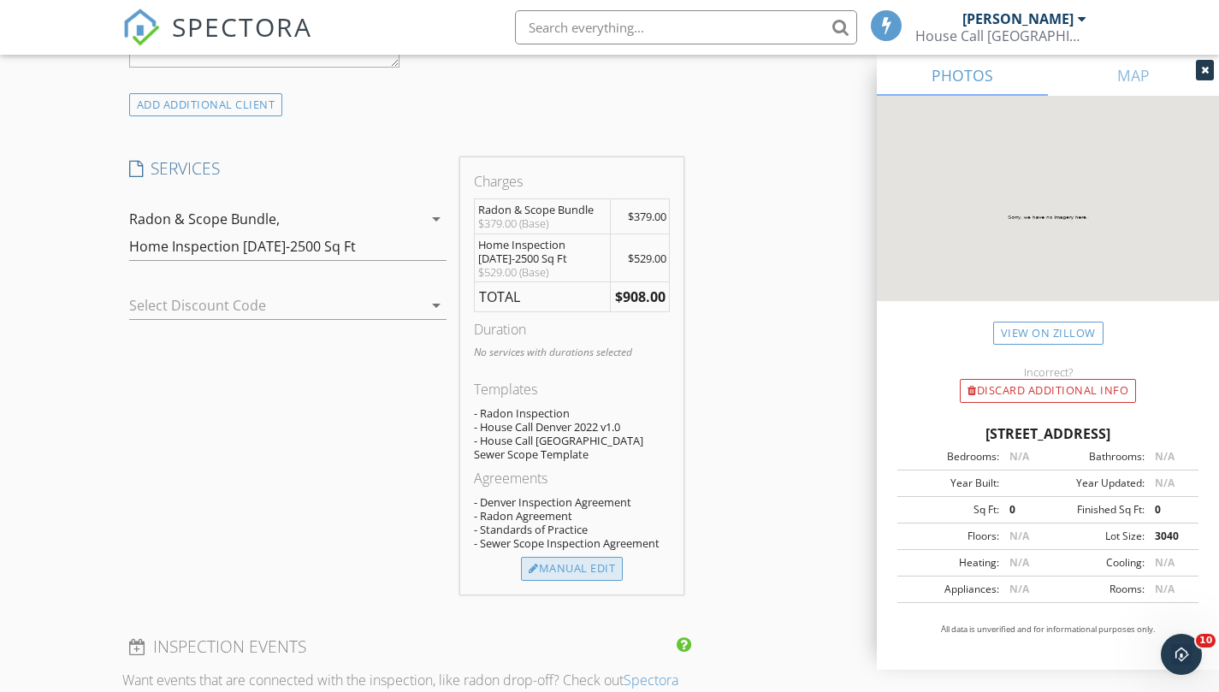
click at [567, 581] on div "Manual Edit" at bounding box center [572, 569] width 102 height 24
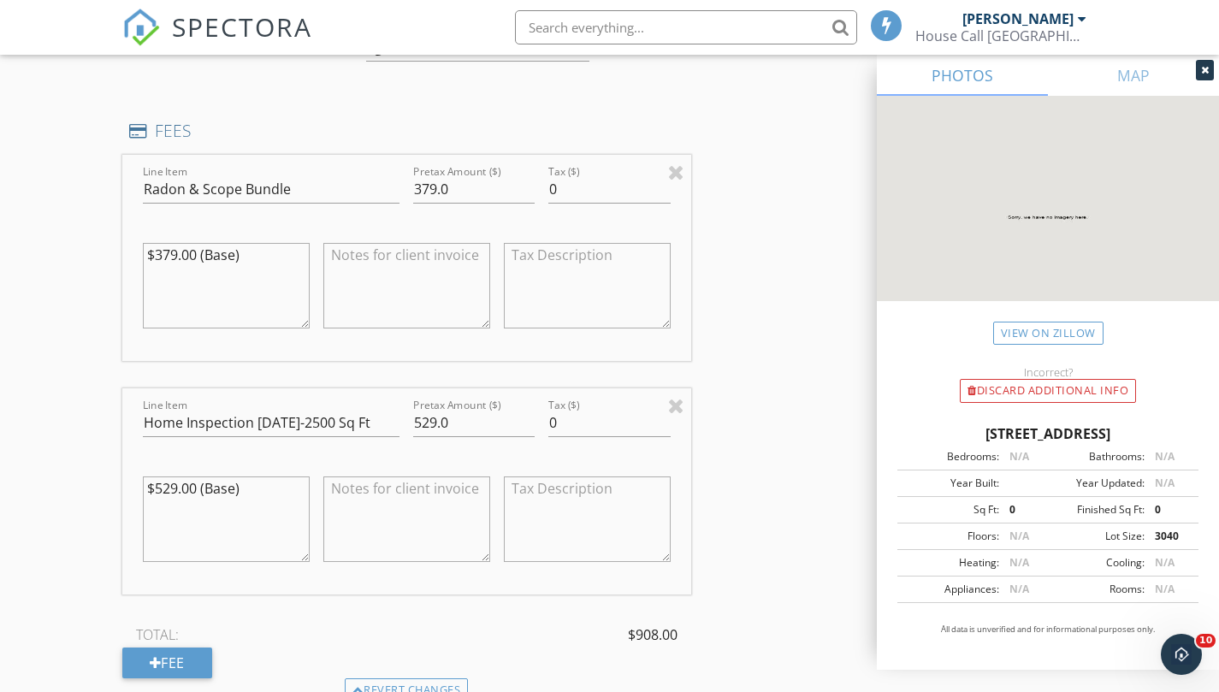
scroll to position [1589, 0]
click at [424, 202] on input "379.0" at bounding box center [474, 188] width 122 height 28
click at [771, 363] on div "INSPECTOR(S) check_box Christina Carusone PRIMARY Christina Carusone arrow_drop…" at bounding box center [610, 345] width 976 height 3473
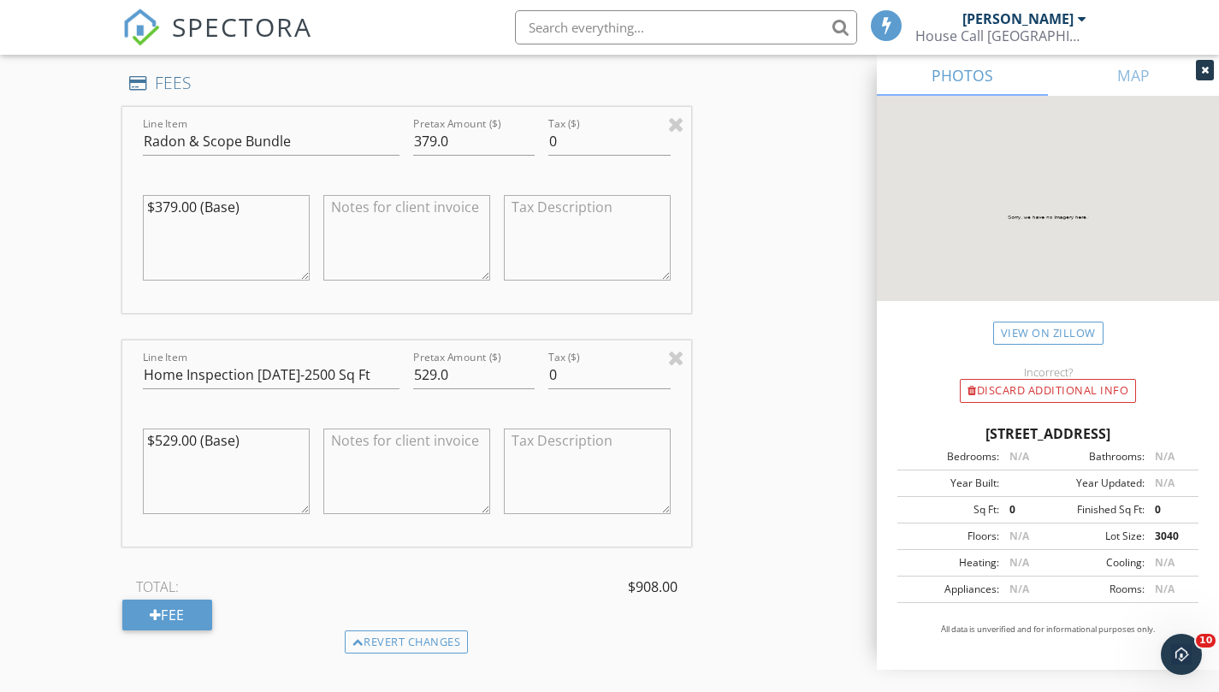
scroll to position [1637, 0]
click at [423, 151] on input "379.0" at bounding box center [474, 140] width 122 height 28
click at [424, 384] on input "529.0" at bounding box center [474, 373] width 122 height 28
click at [424, 384] on input "29.0" at bounding box center [474, 373] width 122 height 28
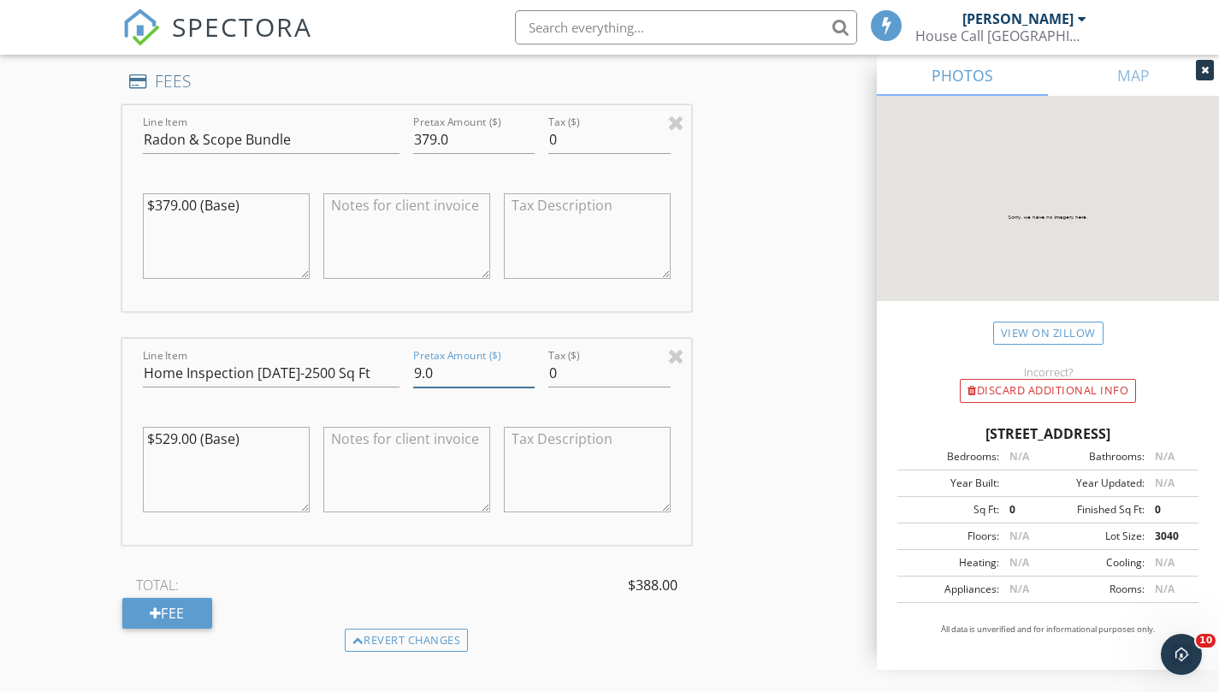
click at [424, 384] on input "9.0" at bounding box center [474, 373] width 122 height 28
click at [781, 432] on div "INSPECTOR(S) check_box Christina Carusone PRIMARY Christina Carusone arrow_drop…" at bounding box center [610, 297] width 976 height 3473
click at [447, 388] on input "320" at bounding box center [474, 373] width 122 height 28
click at [806, 467] on div "INSPECTOR(S) check_box Christina Carusone PRIMARY Christina Carusone arrow_drop…" at bounding box center [610, 297] width 976 height 3473
click at [446, 405] on div at bounding box center [474, 400] width 122 height 10
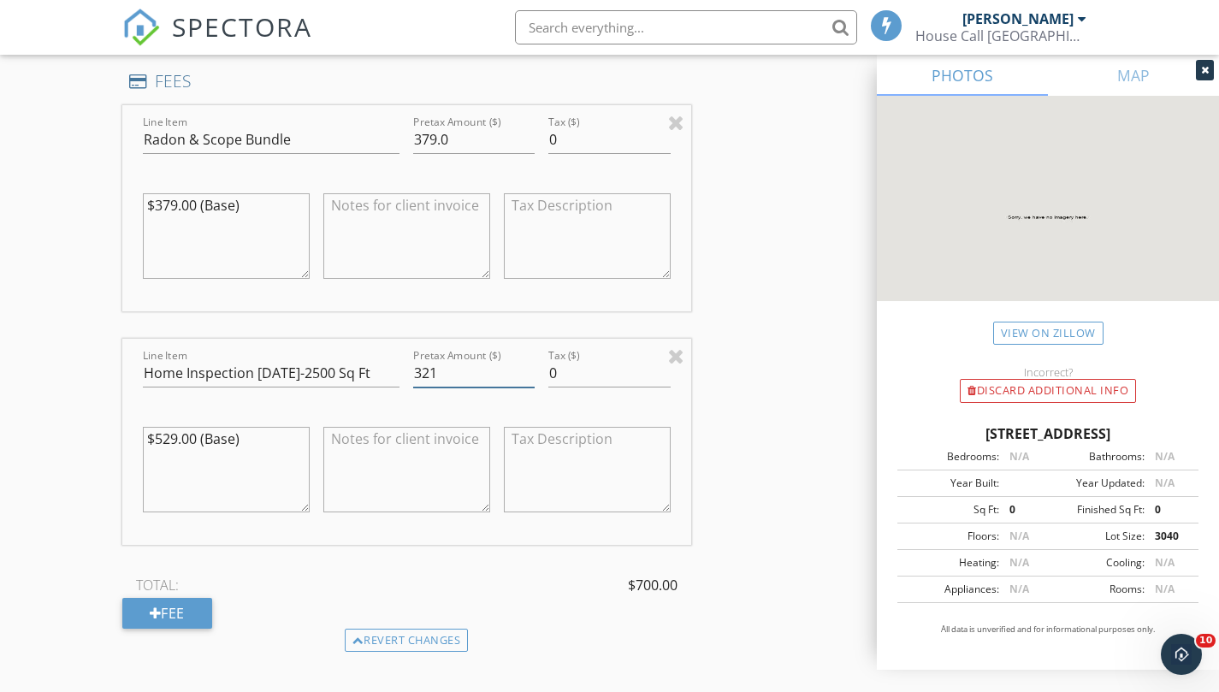
click at [414, 388] on input "321" at bounding box center [474, 373] width 122 height 28
click at [365, 454] on textarea at bounding box center [406, 470] width 167 height 86
click at [441, 388] on input "321" at bounding box center [474, 373] width 122 height 28
type input "321"
click at [372, 473] on textarea at bounding box center [406, 470] width 167 height 86
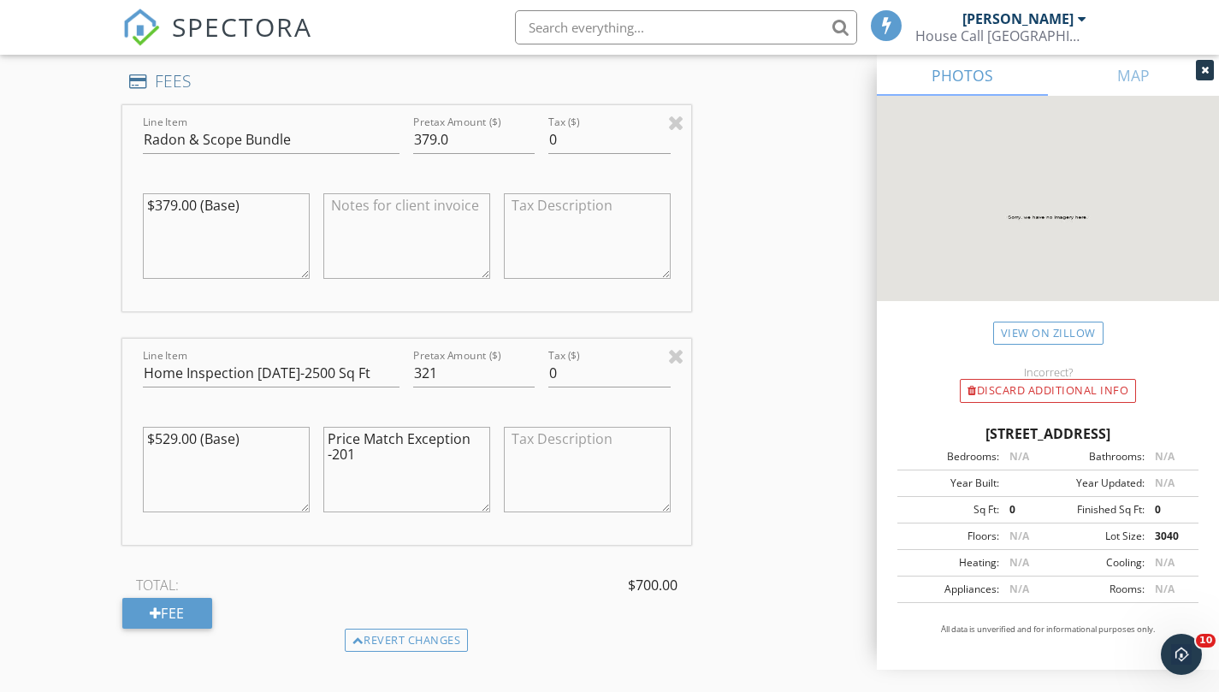
click at [337, 472] on textarea "Price Match Exception -201" at bounding box center [406, 470] width 167 height 86
click at [332, 470] on textarea "Price Match Exception -201" at bounding box center [406, 470] width 167 height 86
type textarea "Price Match Exception -$201"
click at [528, 580] on div "Line Item Radon & Scope Bundle Pretax Amount ($) 379.0 Tax ($) 0 $379.00 (Base)…" at bounding box center [406, 367] width 569 height 524
click at [422, 452] on textarea "Price Match Exception -$201" at bounding box center [406, 470] width 167 height 86
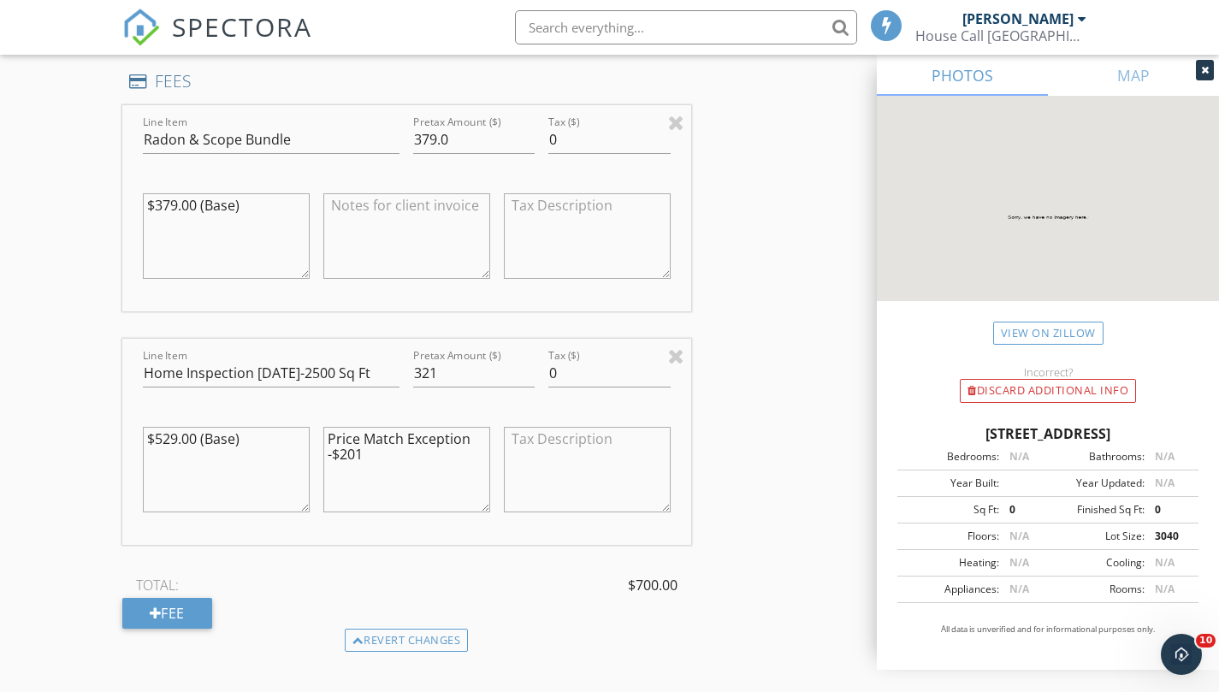
click at [422, 452] on textarea "Price Match Exception -$201" at bounding box center [406, 470] width 167 height 86
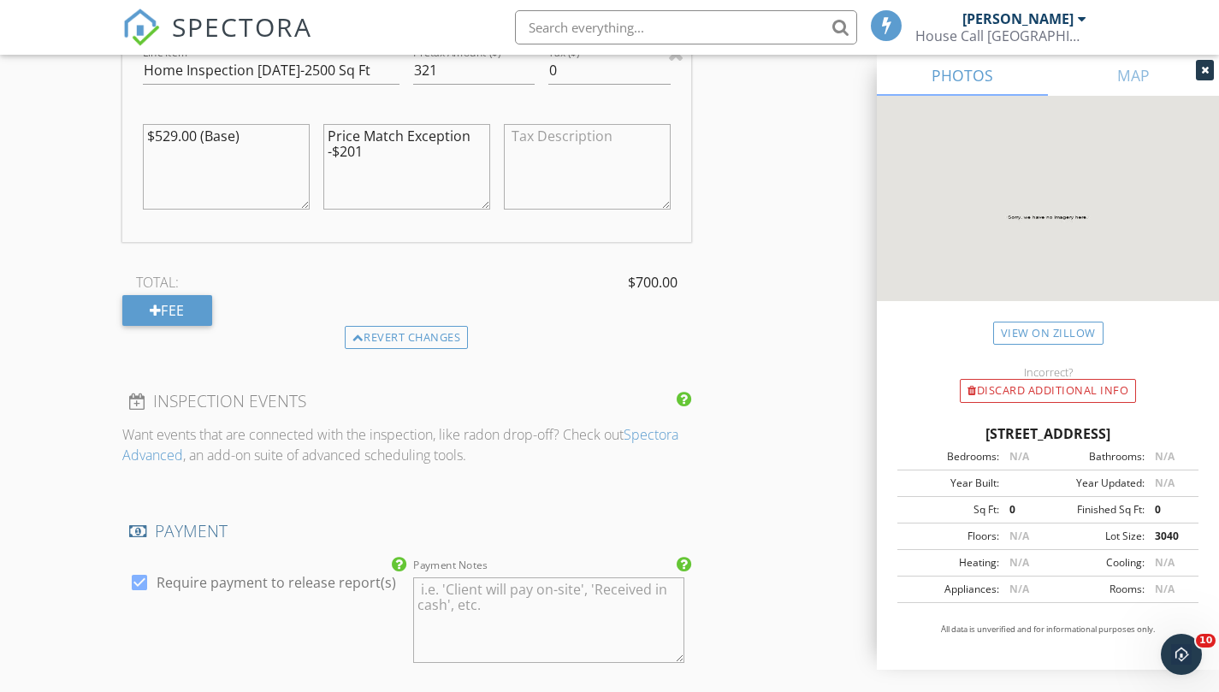
scroll to position [1941, 0]
click at [164, 325] on div "Fee" at bounding box center [167, 309] width 90 height 31
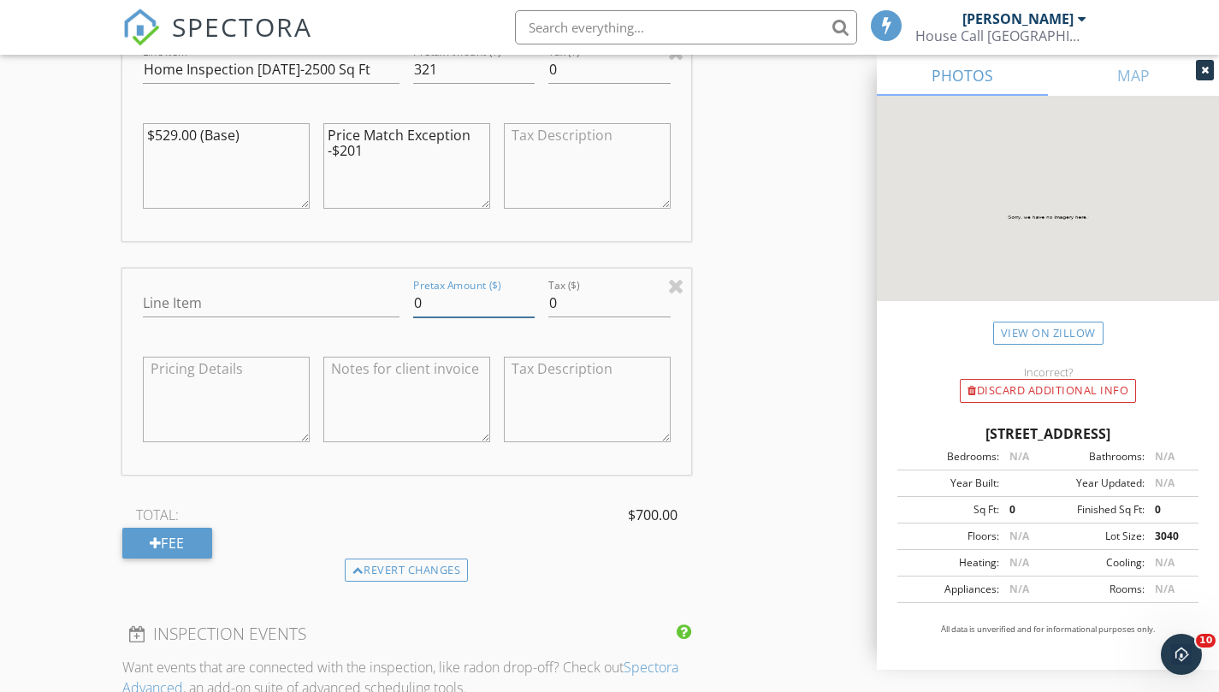
click at [423, 317] on input "0" at bounding box center [474, 303] width 122 height 28
type input "-201"
click at [710, 385] on div "INSPECTOR(S) check_box Christina Carusone PRIMARY Christina Carusone arrow_drop…" at bounding box center [610, 111] width 976 height 3706
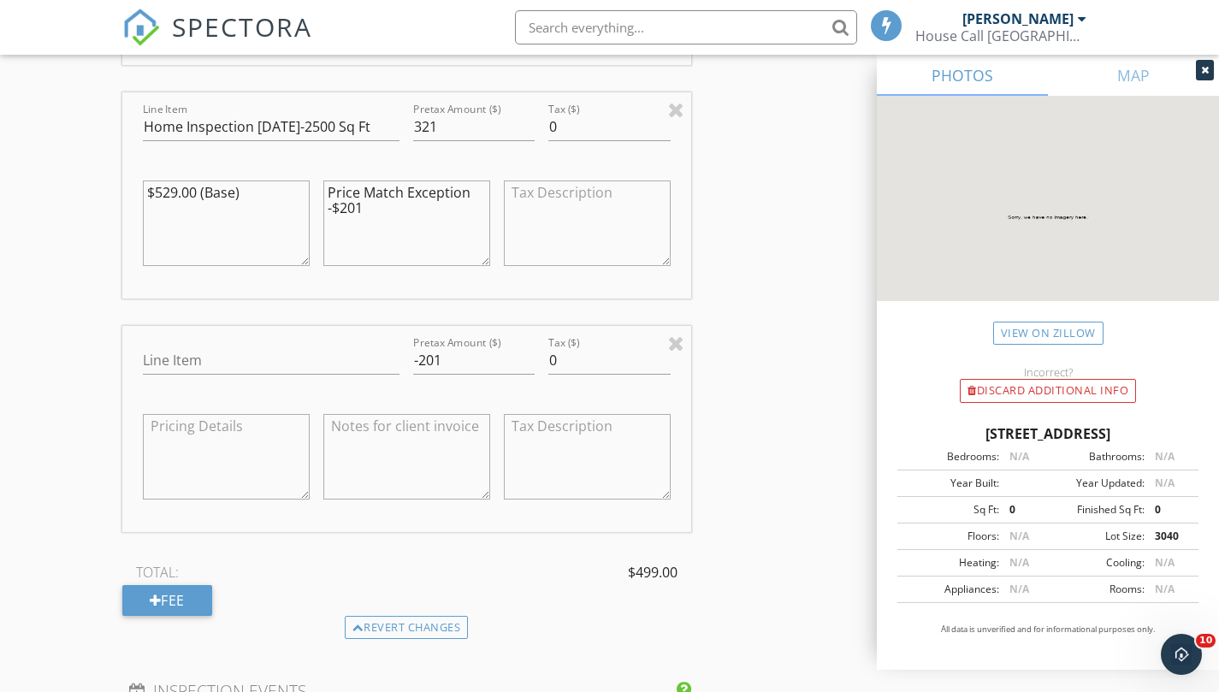
scroll to position [1881, 0]
drag, startPoint x: 445, startPoint y: 156, endPoint x: 389, endPoint y: 145, distance: 57.4
click at [389, 145] on div "Line Item Home Inspection 2001-2500 Sq Ft Pretax Amount ($) 321 Tax ($) 0 $529.…" at bounding box center [406, 198] width 569 height 206
type input "529"
drag, startPoint x: 375, startPoint y: 234, endPoint x: 317, endPoint y: 196, distance: 69.1
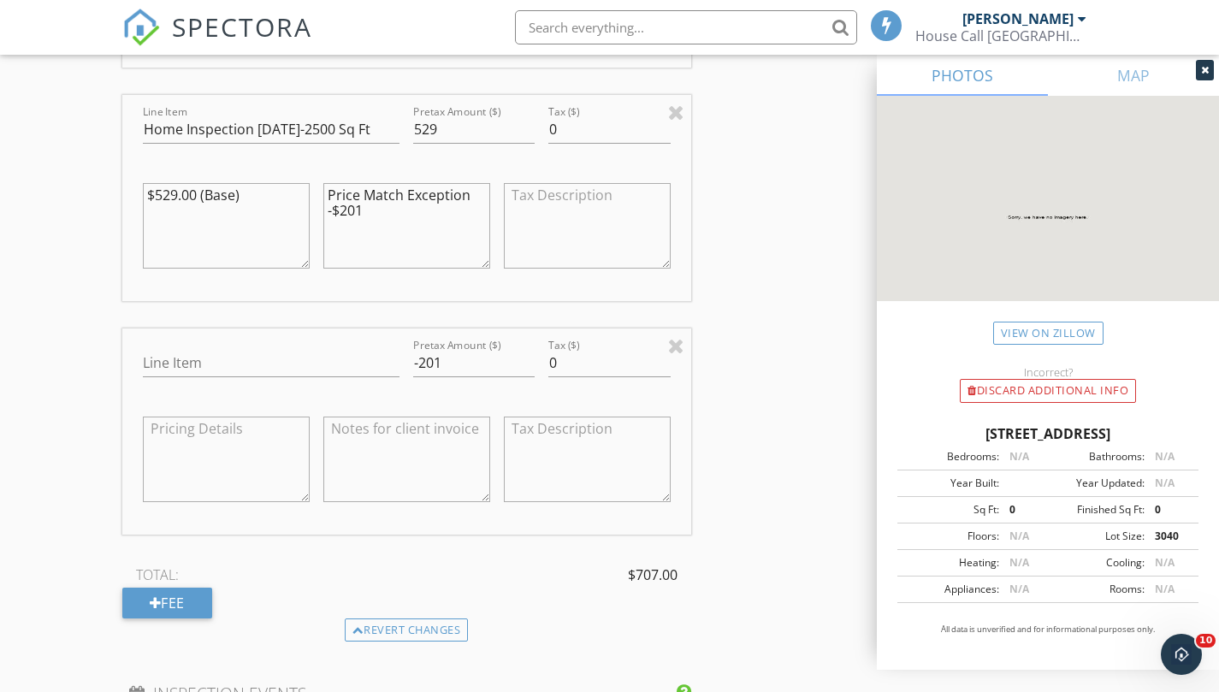
click at [317, 196] on div "Price Match Exception -$201" at bounding box center [407, 228] width 181 height 134
click at [232, 377] on input "Line Item" at bounding box center [272, 363] width 258 height 28
click at [450, 377] on input "-201" at bounding box center [474, 363] width 122 height 28
click at [679, 356] on div at bounding box center [676, 345] width 16 height 21
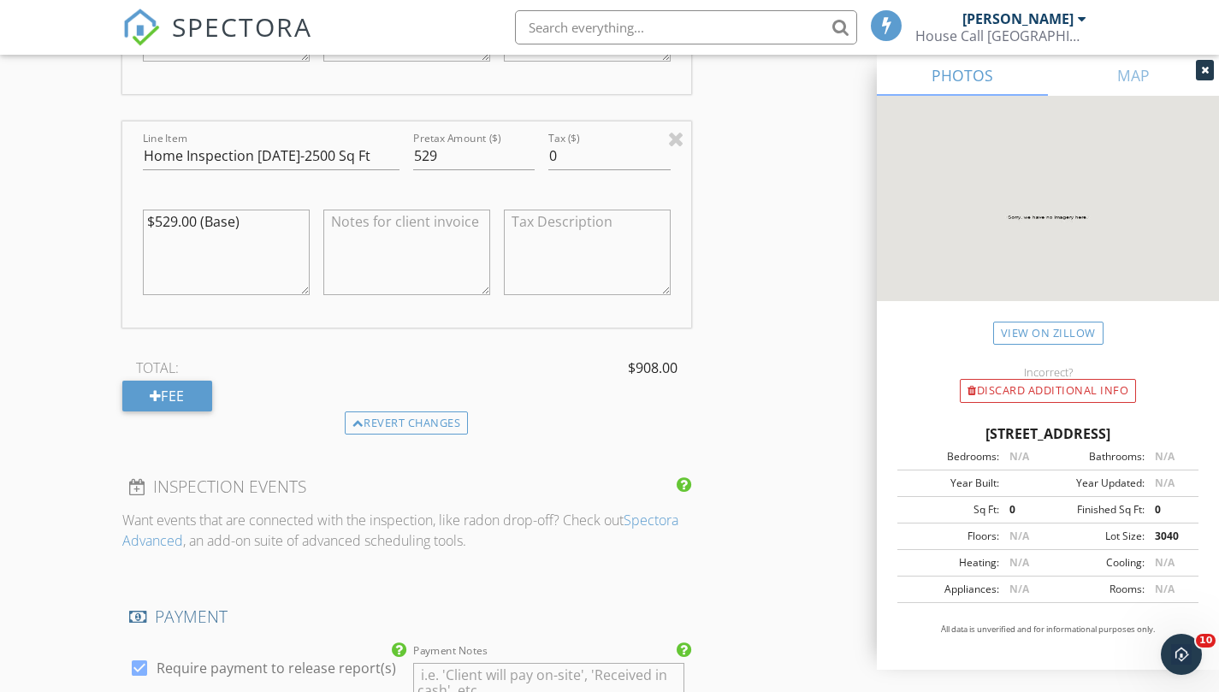
scroll to position [1860, 0]
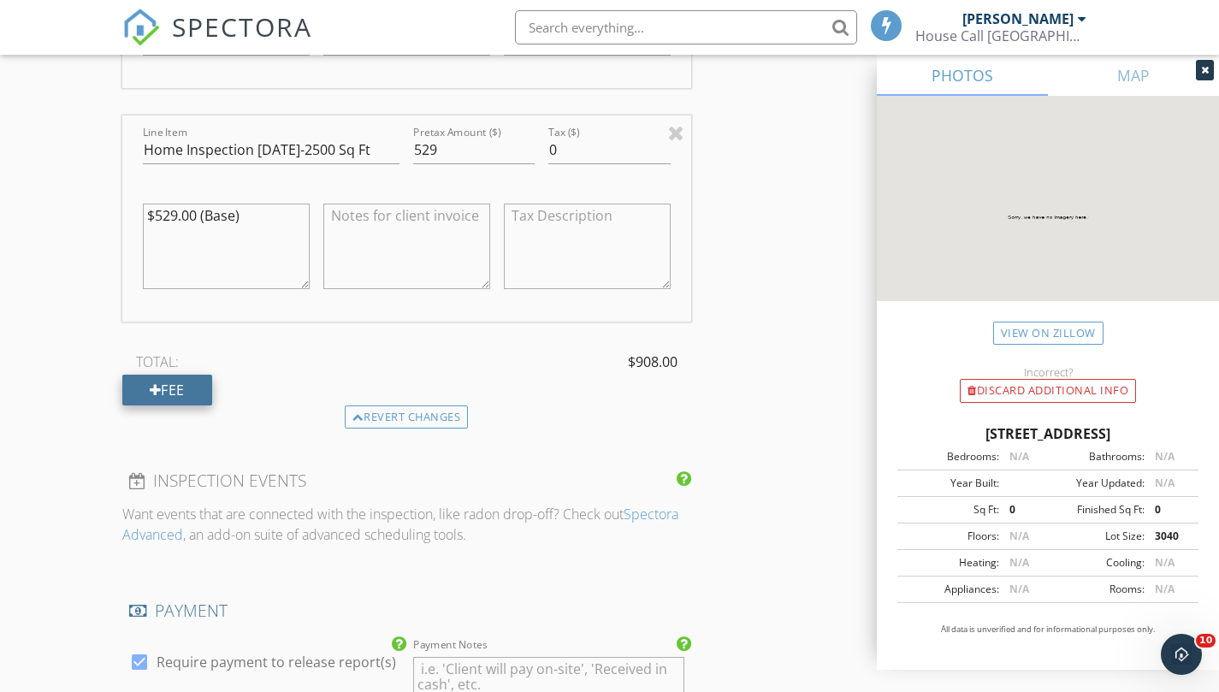
click at [181, 402] on div "Fee" at bounding box center [167, 390] width 90 height 31
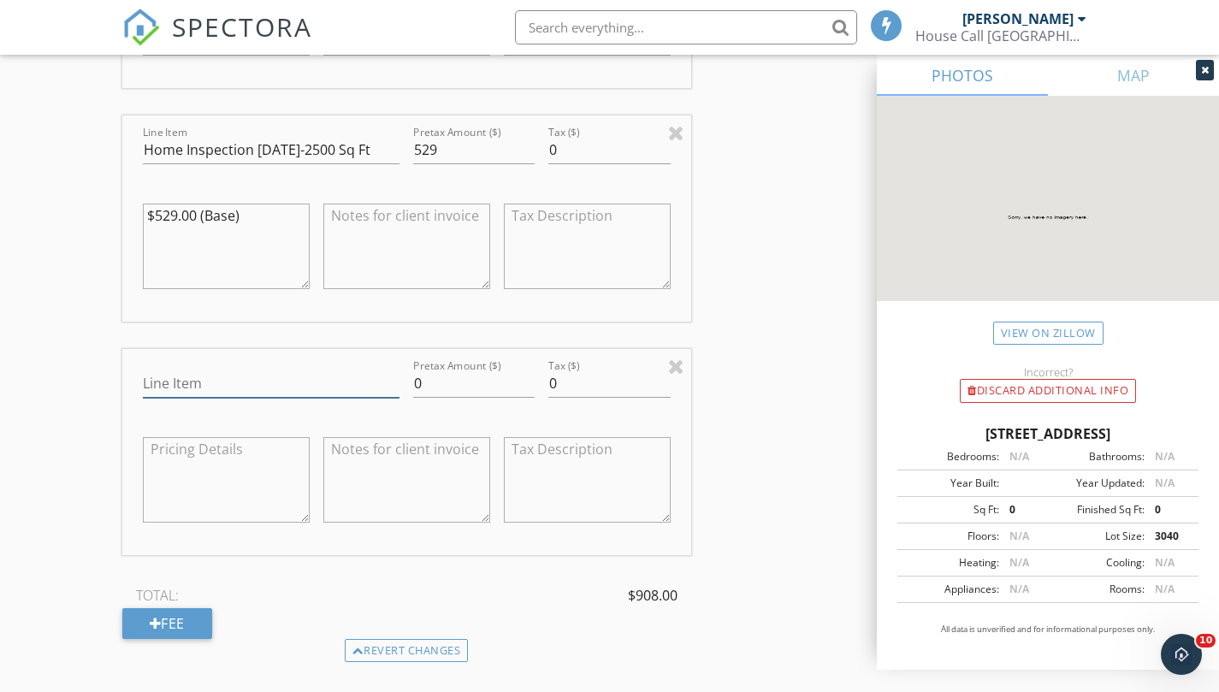
click at [181, 398] on input "Line Item" at bounding box center [272, 384] width 258 height 28
paste input "Price Match Exception -$201"
click at [329, 398] on input "Price Match Exception -$201" at bounding box center [272, 384] width 258 height 28
type input "Price Match Exception"
click at [430, 398] on input "0" at bounding box center [474, 384] width 122 height 28
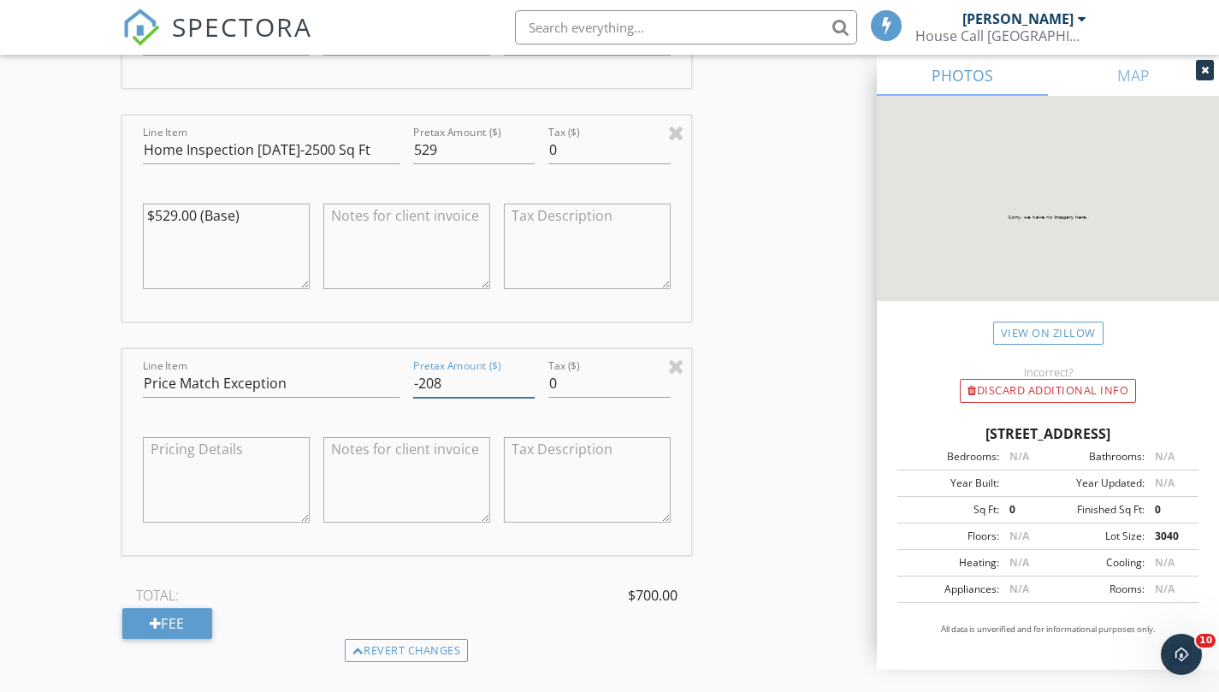
type input "-208"
click at [751, 456] on div "INSPECTOR(S) check_box Christina Carusone PRIMARY Christina Carusone arrow_drop…" at bounding box center [610, 191] width 976 height 3706
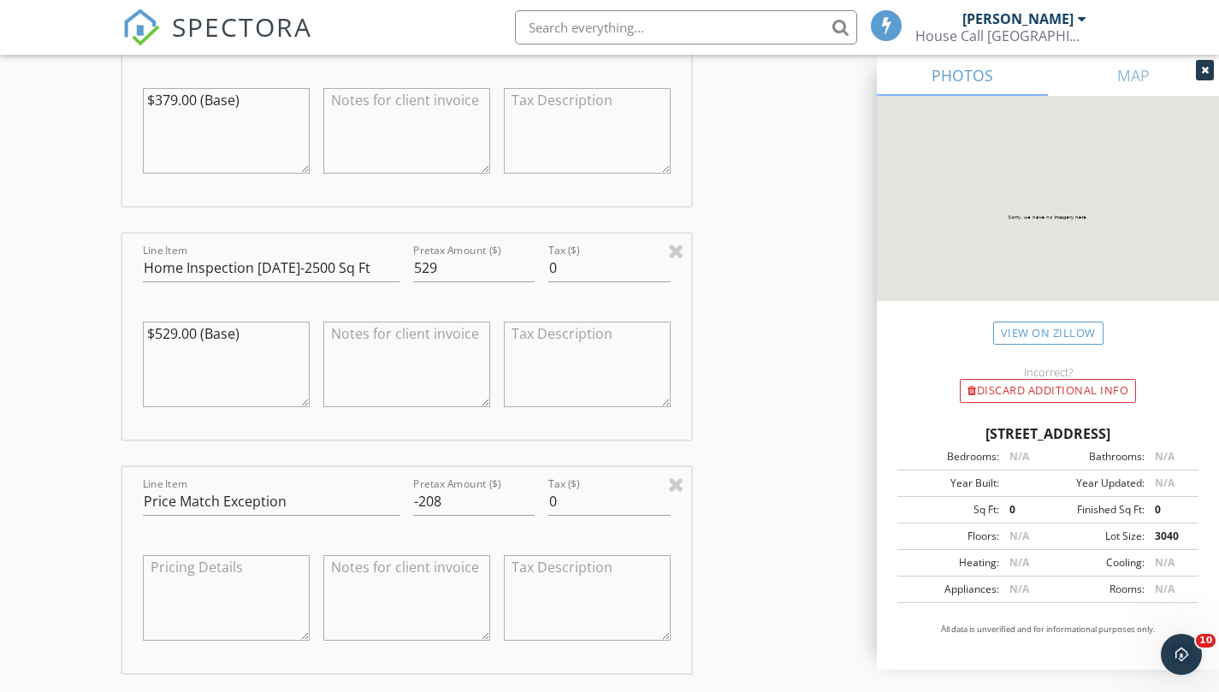
scroll to position [1736, 0]
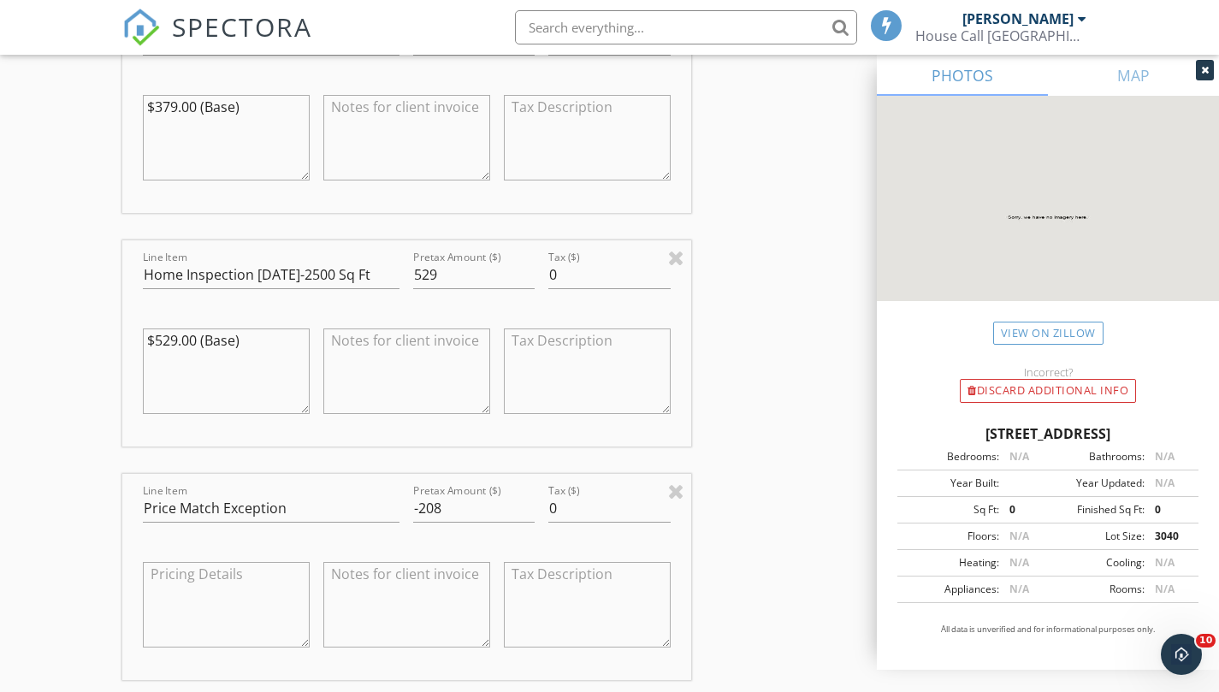
drag, startPoint x: 259, startPoint y: 367, endPoint x: 110, endPoint y: 353, distance: 149.6
click at [110, 353] on div "New Inspection Click here to use the New Order Form INSPECTOR(S) check_box Chri…" at bounding box center [609, 288] width 1219 height 3847
drag, startPoint x: 251, startPoint y: 124, endPoint x: 95, endPoint y: 144, distance: 157.0
click at [95, 144] on div "New Inspection Click here to use the New Order Form INSPECTOR(S) check_box Chri…" at bounding box center [609, 288] width 1219 height 3847
click at [243, 119] on textarea "$379.00 (Base)" at bounding box center [226, 138] width 167 height 86
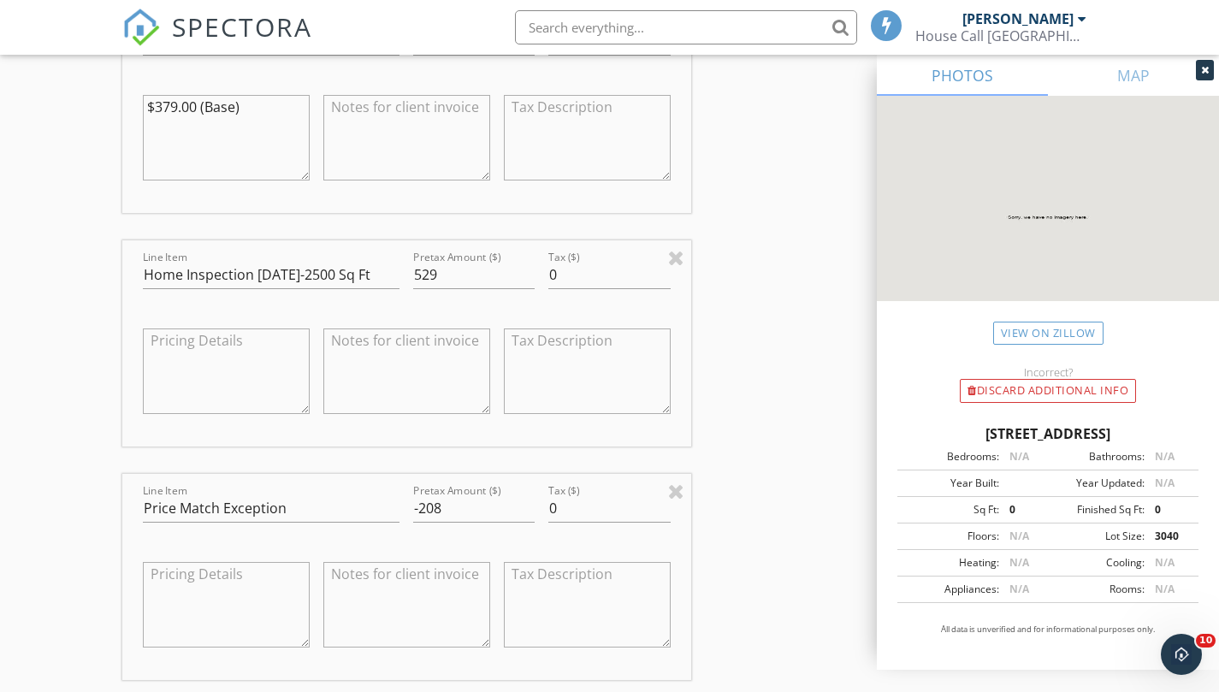
click at [243, 119] on textarea "$379.00 (Base)" at bounding box center [226, 138] width 167 height 86
click at [527, 289] on input "529" at bounding box center [474, 275] width 122 height 28
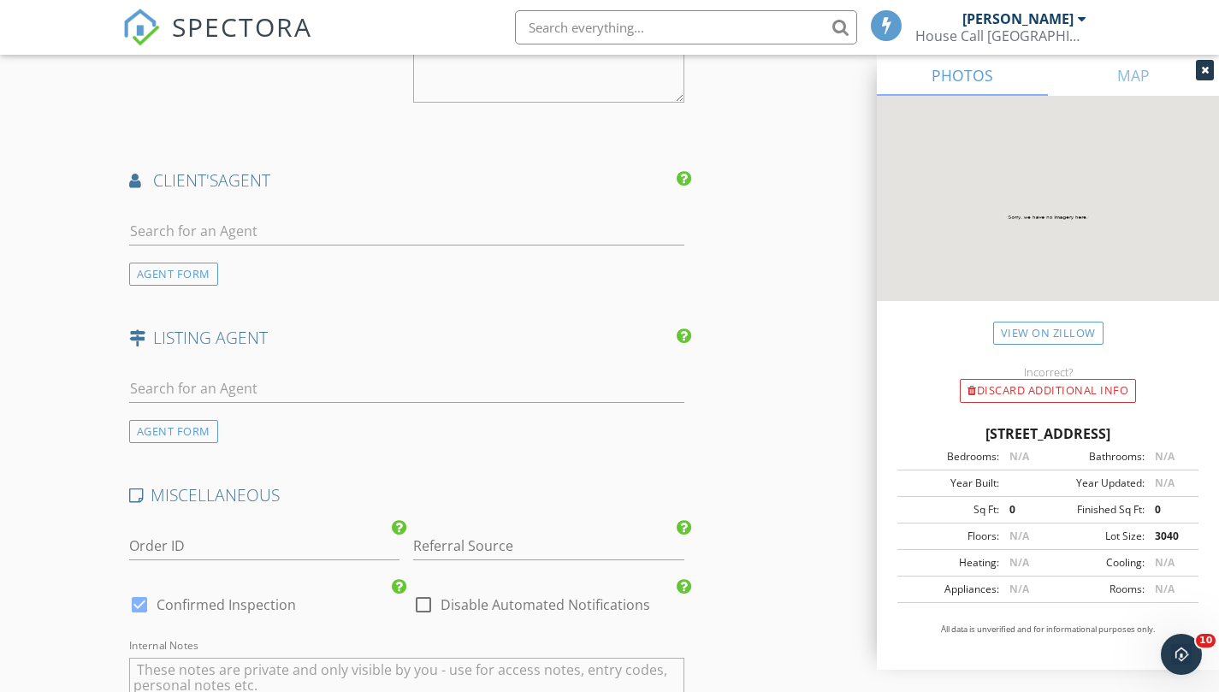
scroll to position [2746, 0]
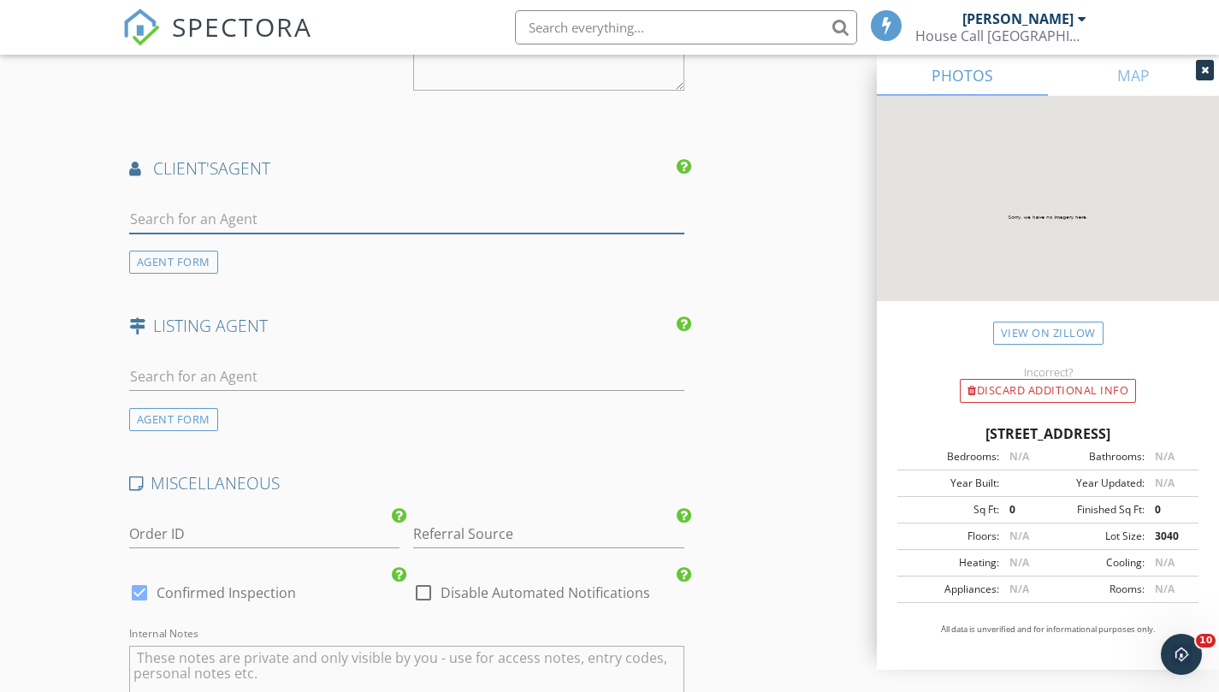
click at [175, 234] on input "text" at bounding box center [406, 219] width 555 height 28
type input "holly"
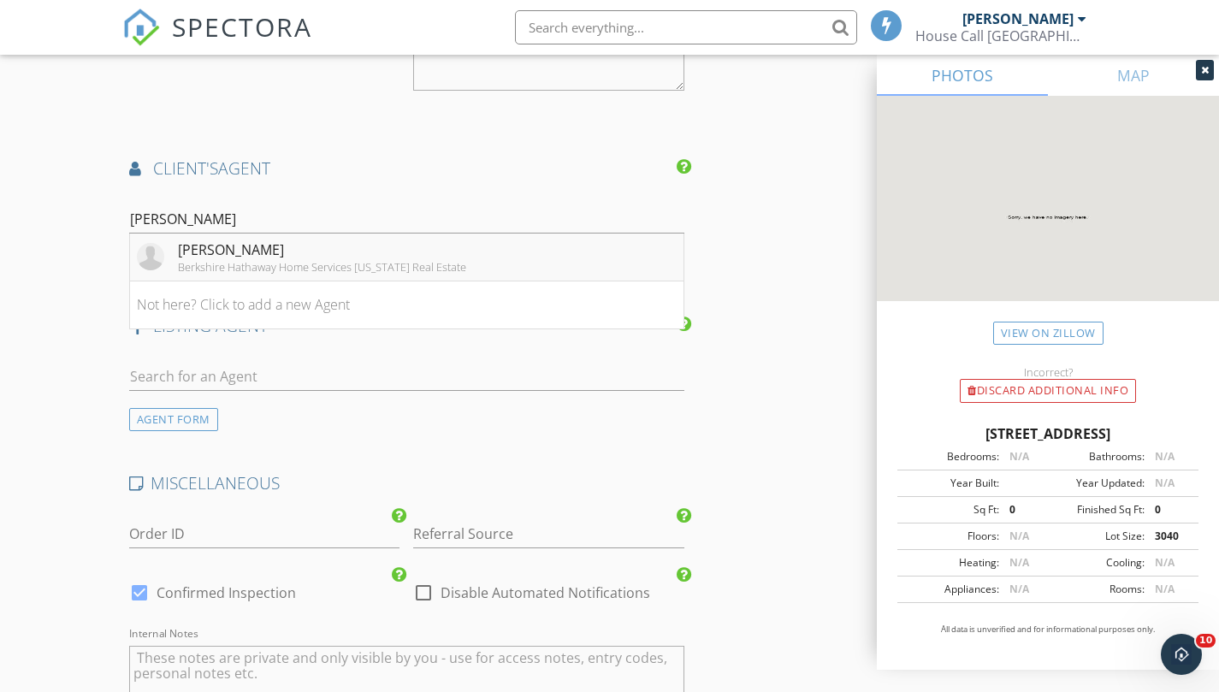
click at [184, 260] on div "[PERSON_NAME]" at bounding box center [322, 250] width 288 height 21
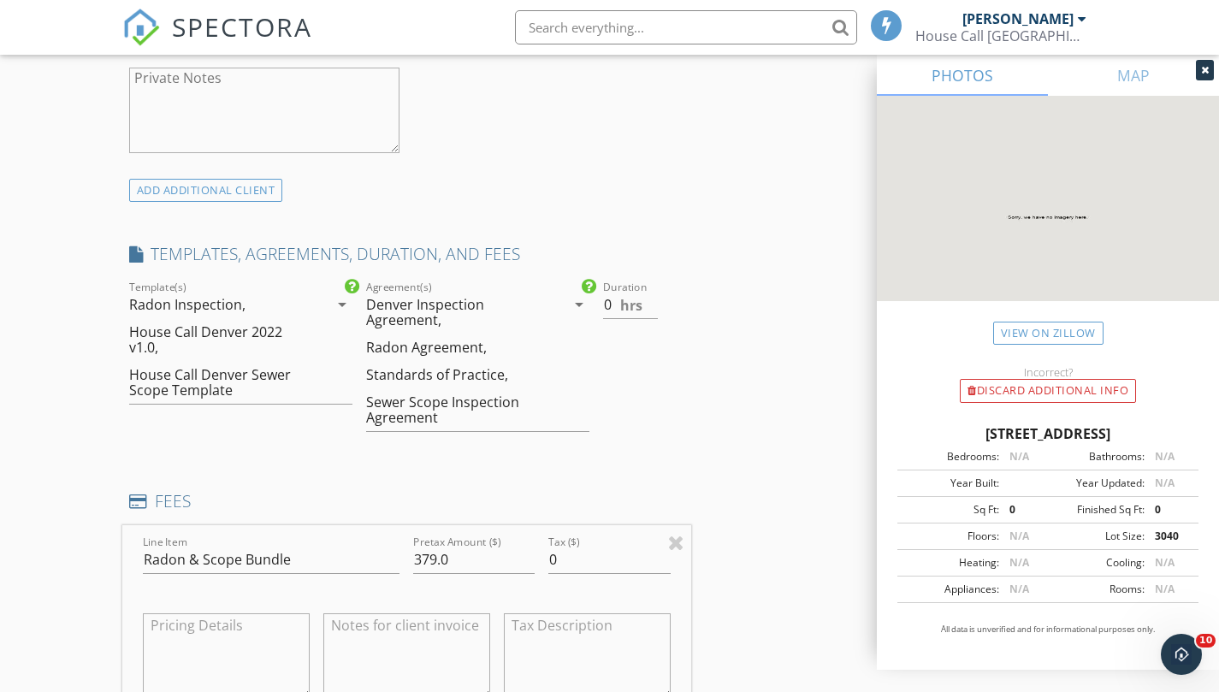
scroll to position [1222, 0]
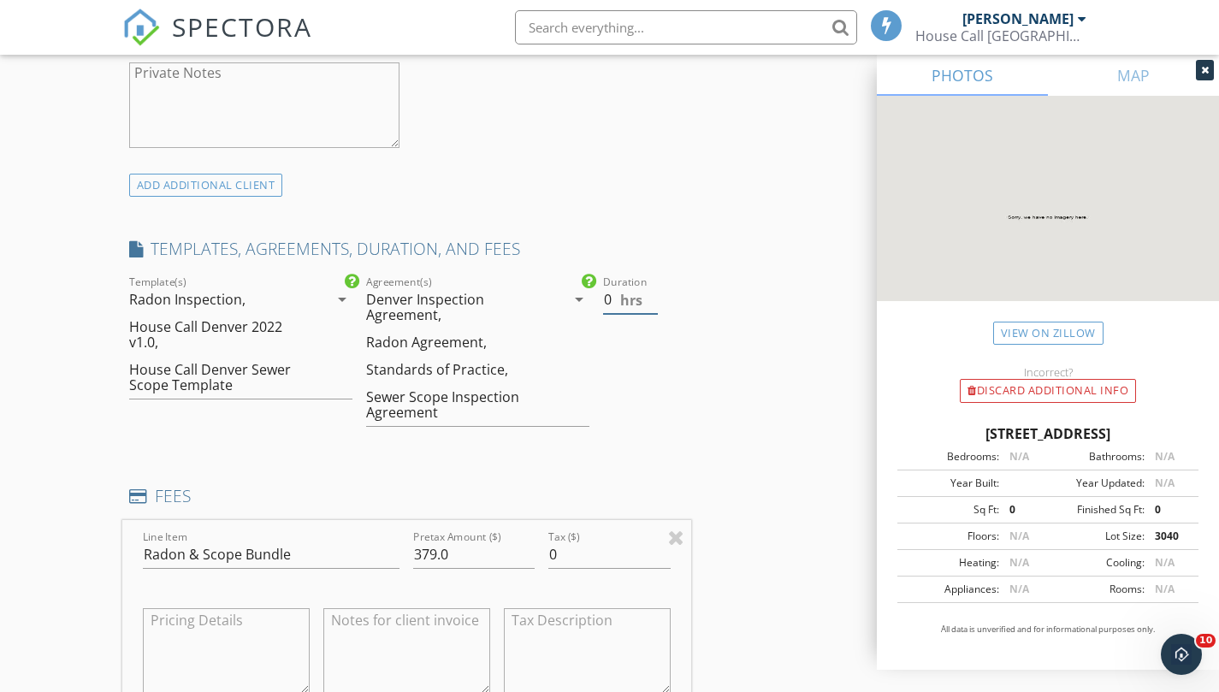
click at [614, 311] on input "0" at bounding box center [631, 300] width 56 height 28
click at [655, 305] on input "0" at bounding box center [631, 300] width 56 height 28
click at [653, 314] on input "0.5" at bounding box center [631, 300] width 56 height 28
click at [653, 314] on input "1" at bounding box center [631, 300] width 56 height 28
click at [653, 314] on input "1.5" at bounding box center [631, 300] width 56 height 28
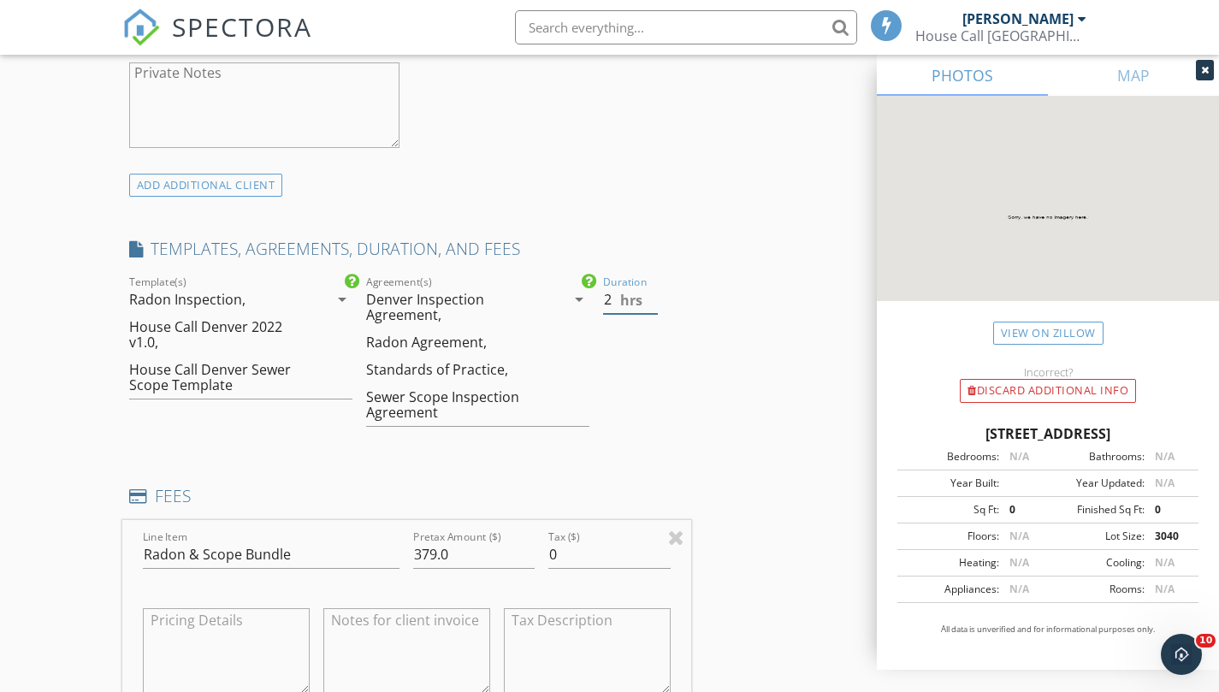
click at [653, 314] on input "2" at bounding box center [631, 300] width 56 height 28
click at [651, 311] on input "2.5" at bounding box center [631, 300] width 56 height 28
click at [658, 314] on input "2.5" at bounding box center [631, 300] width 56 height 28
click at [654, 314] on input "2" at bounding box center [631, 300] width 56 height 28
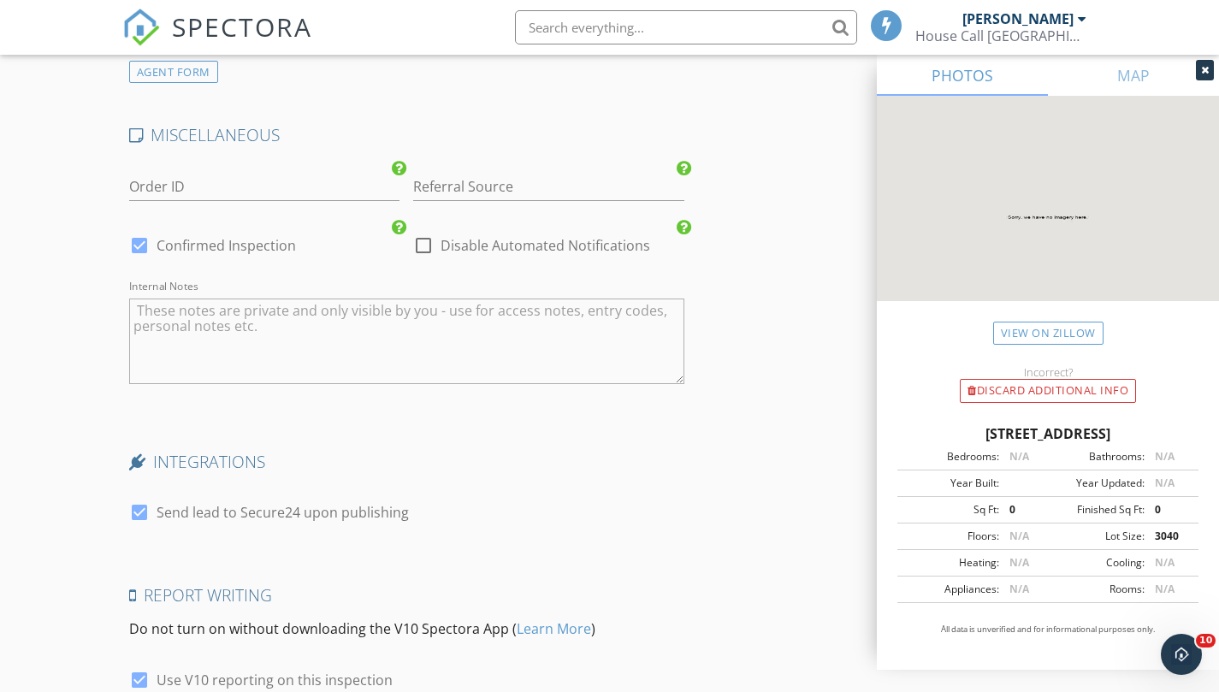
scroll to position [3658, 0]
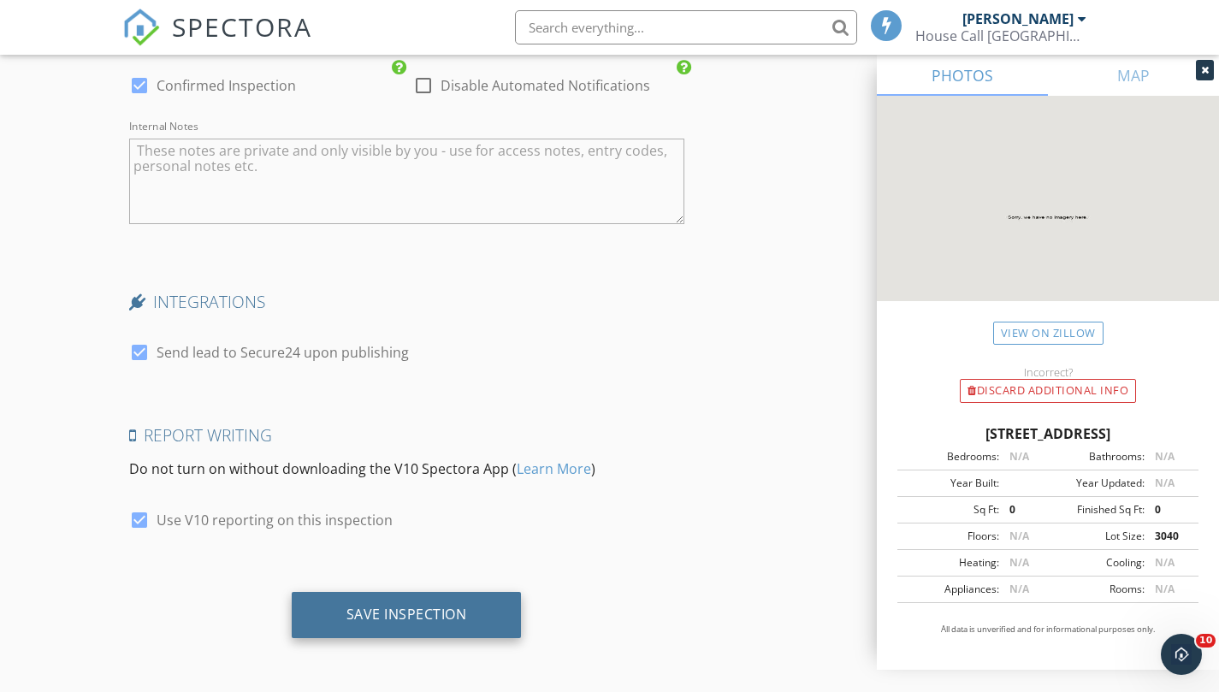
type input "1.5"
click at [394, 629] on div "Save Inspection" at bounding box center [407, 615] width 230 height 46
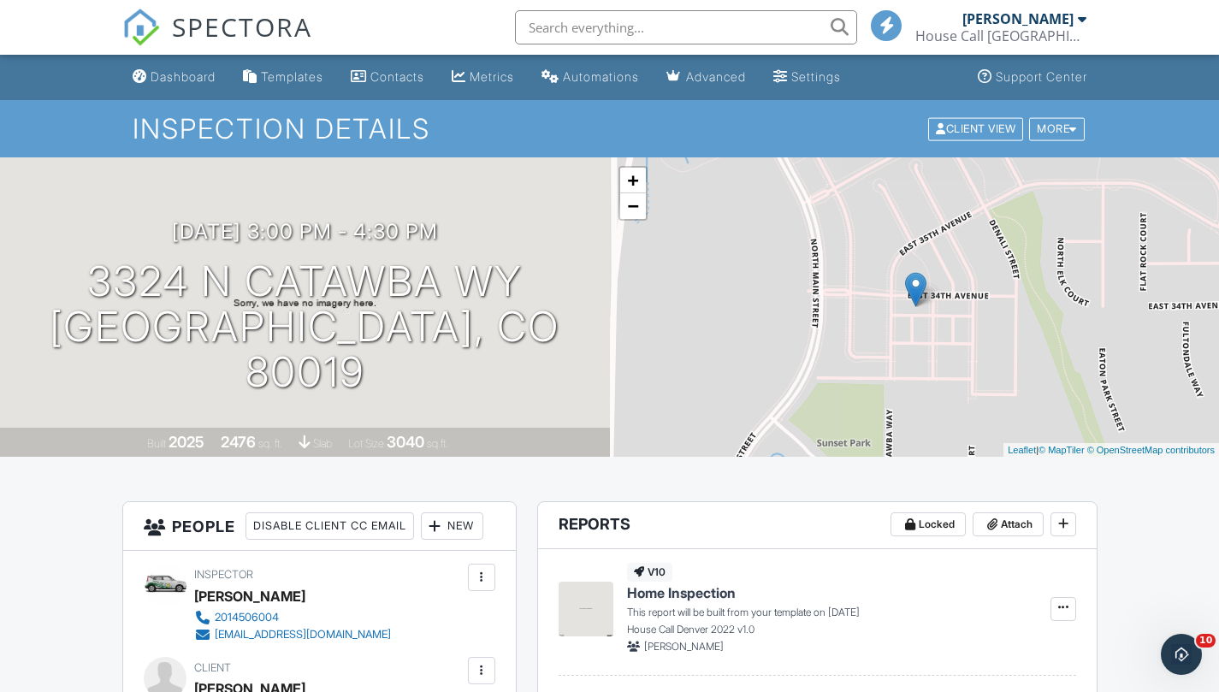
click at [1073, 10] on div "[PERSON_NAME]" at bounding box center [1018, 18] width 111 height 17
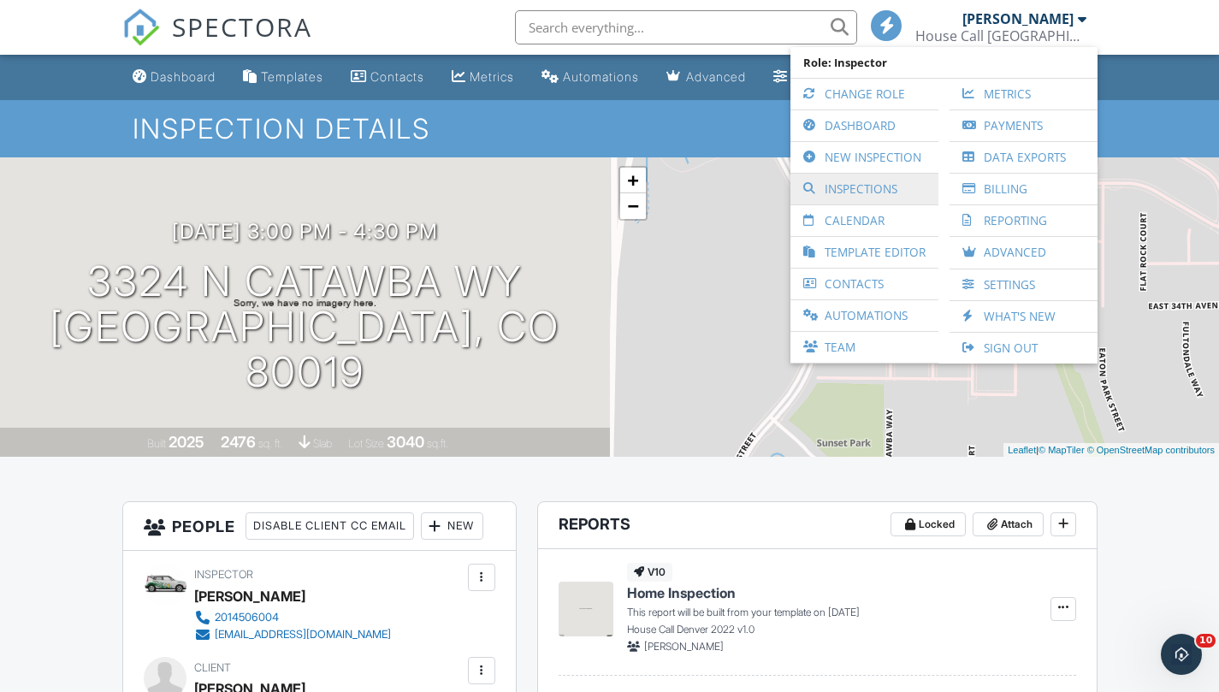
click at [866, 189] on link "Inspections" at bounding box center [864, 189] width 131 height 31
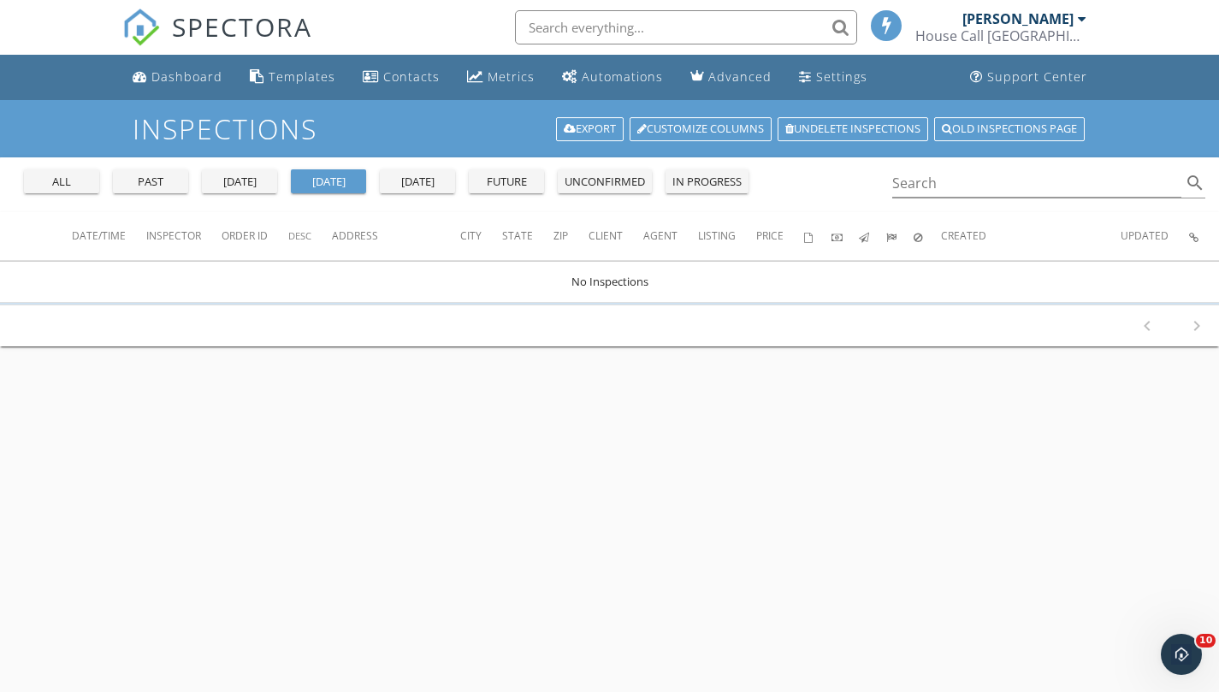
click at [529, 193] on button "future" at bounding box center [506, 181] width 75 height 24
